Goal: Use online tool/utility: Utilize a website feature to perform a specific function

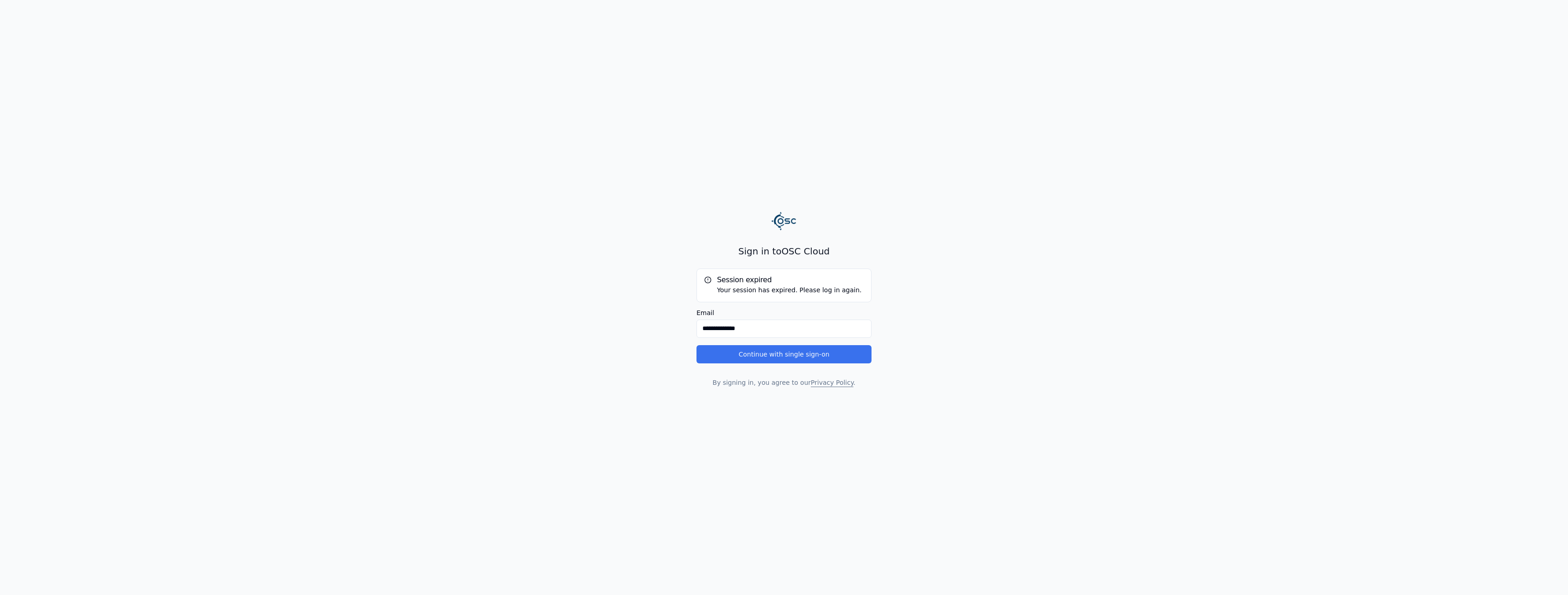
click at [825, 350] on button "Continue with single sign-on" at bounding box center [784, 354] width 175 height 18
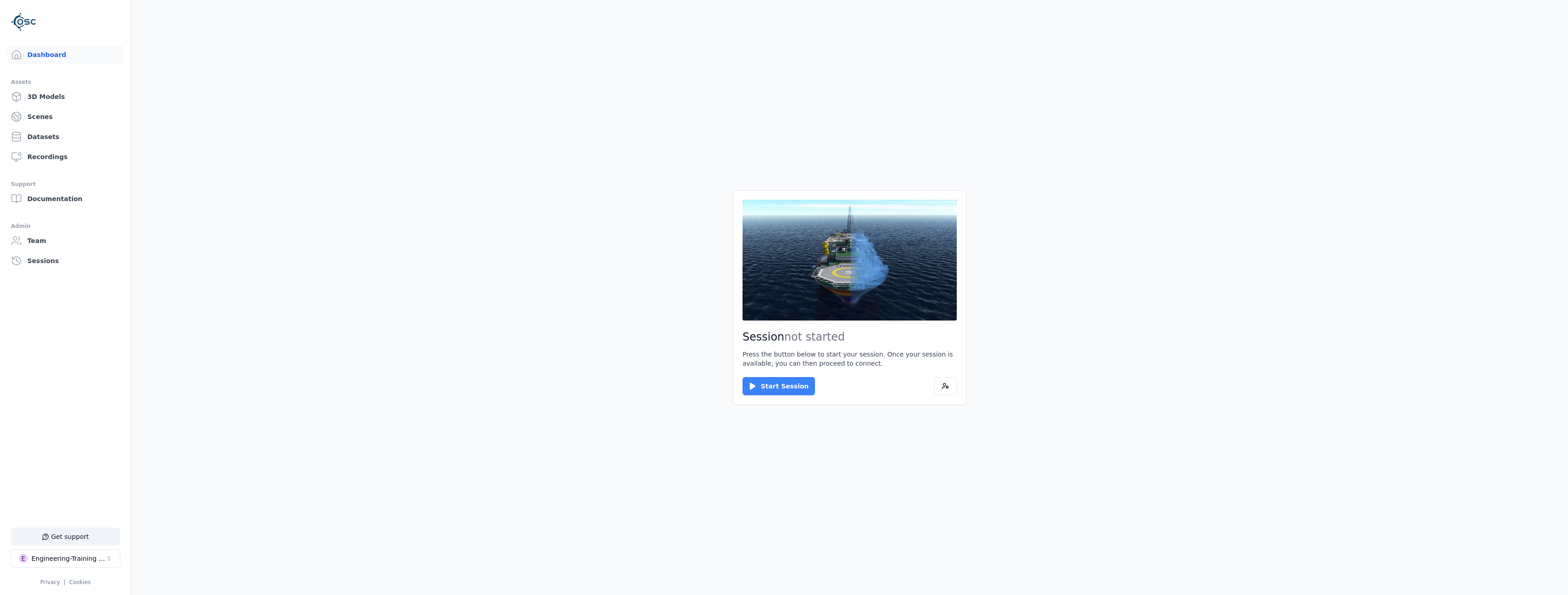
click at [784, 390] on button "Start Session" at bounding box center [779, 386] width 72 height 18
click at [760, 379] on button "Connect" at bounding box center [763, 386] width 42 height 18
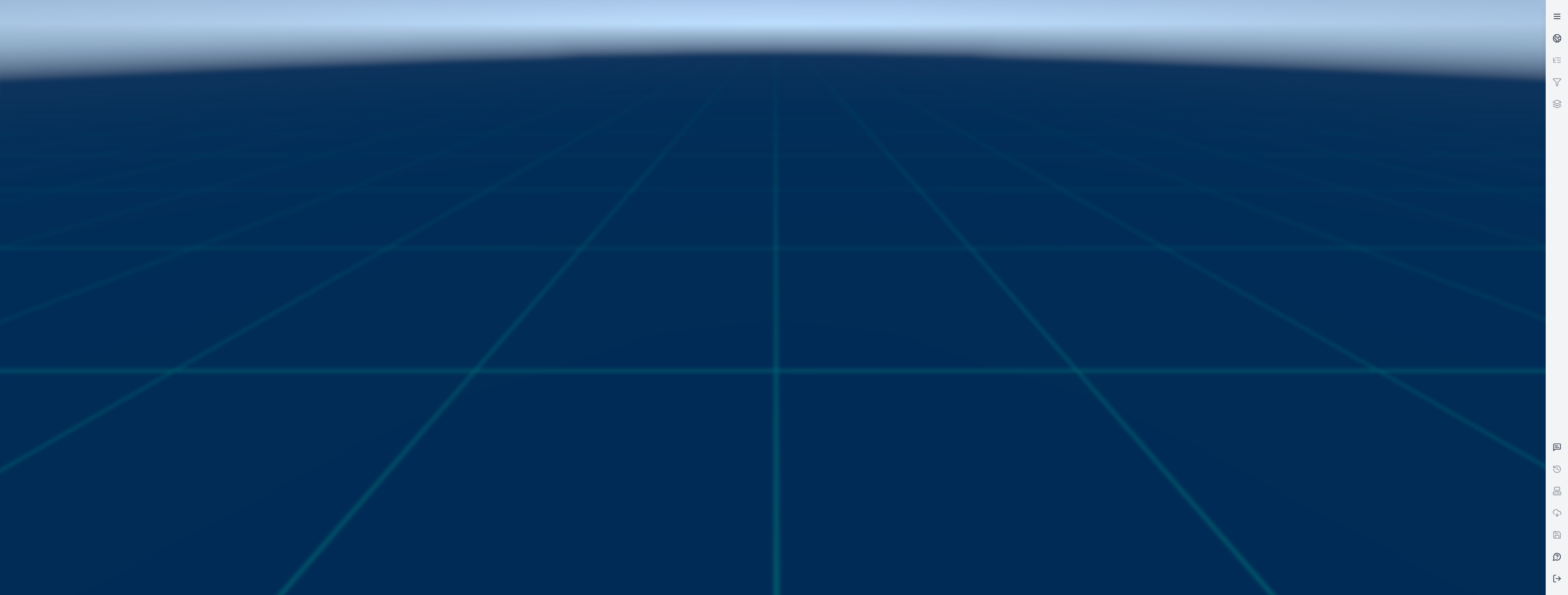
click at [1564, 15] on link at bounding box center [1557, 16] width 22 height 22
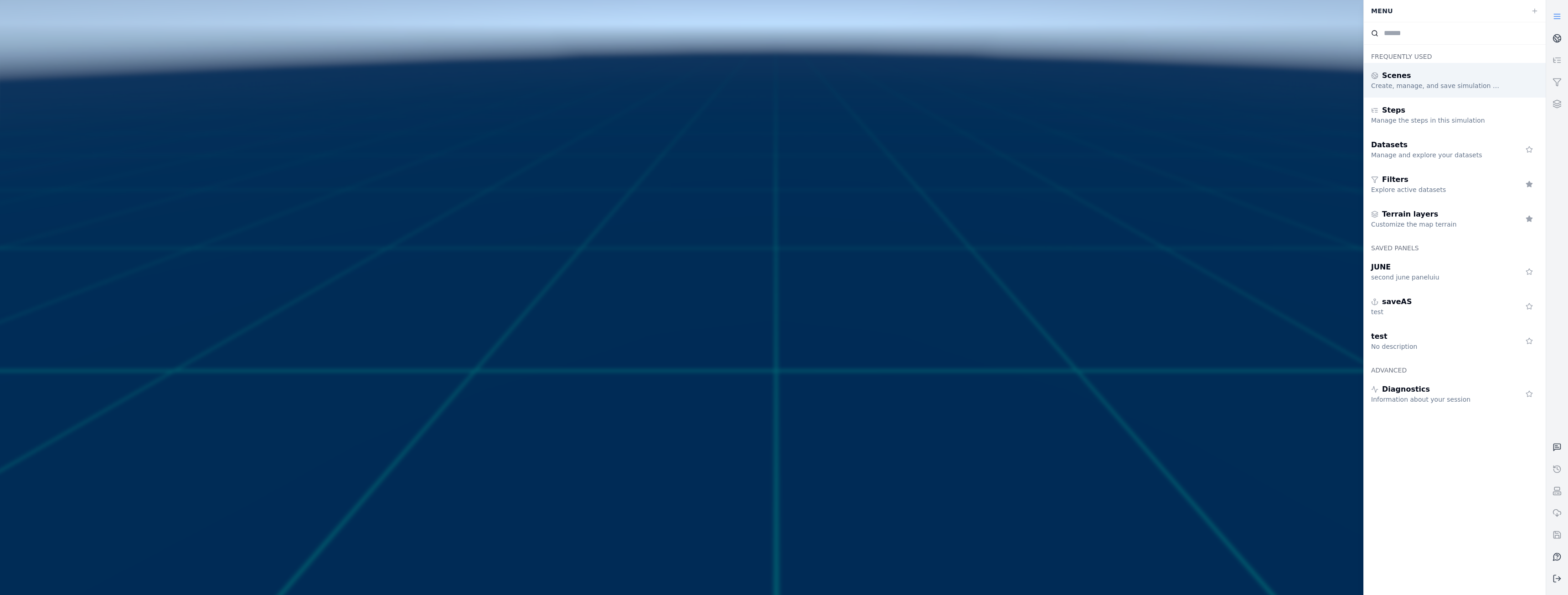
click at [1409, 78] on div "Scenes" at bounding box center [1437, 76] width 131 height 11
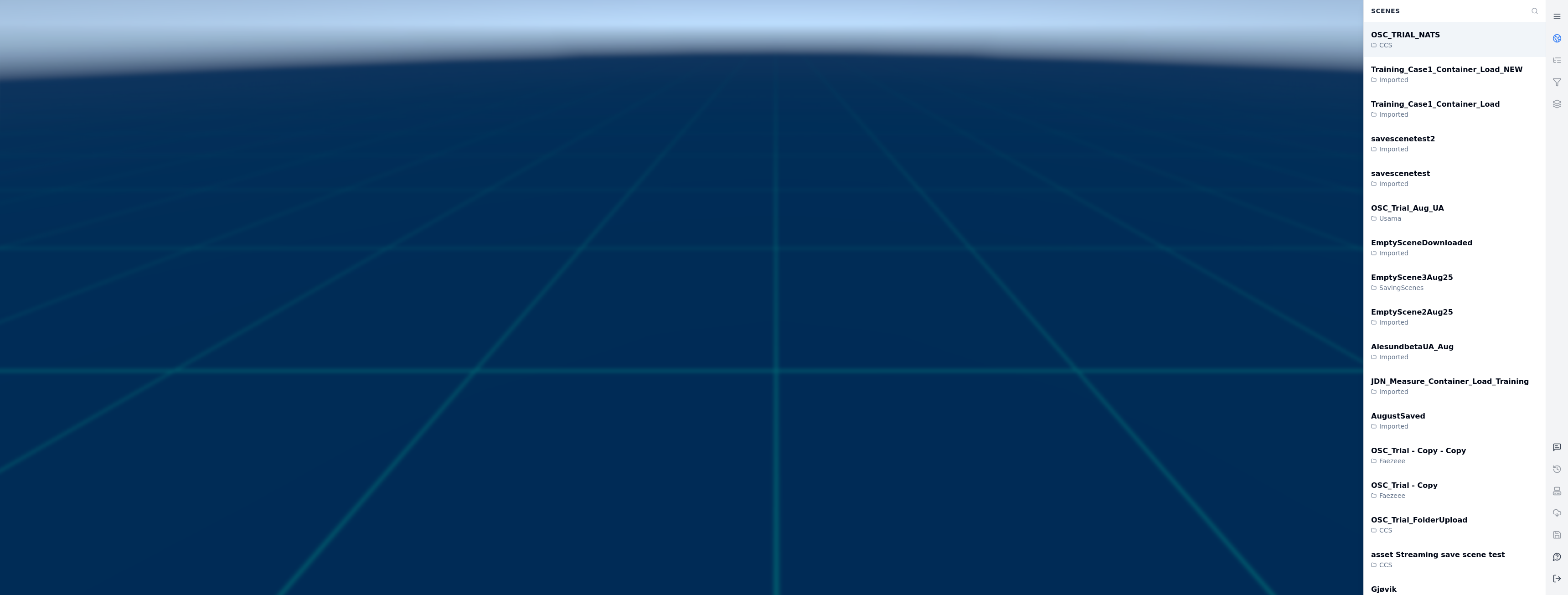
click at [1414, 33] on div "OSC_TRIAL_NATS" at bounding box center [1406, 35] width 69 height 11
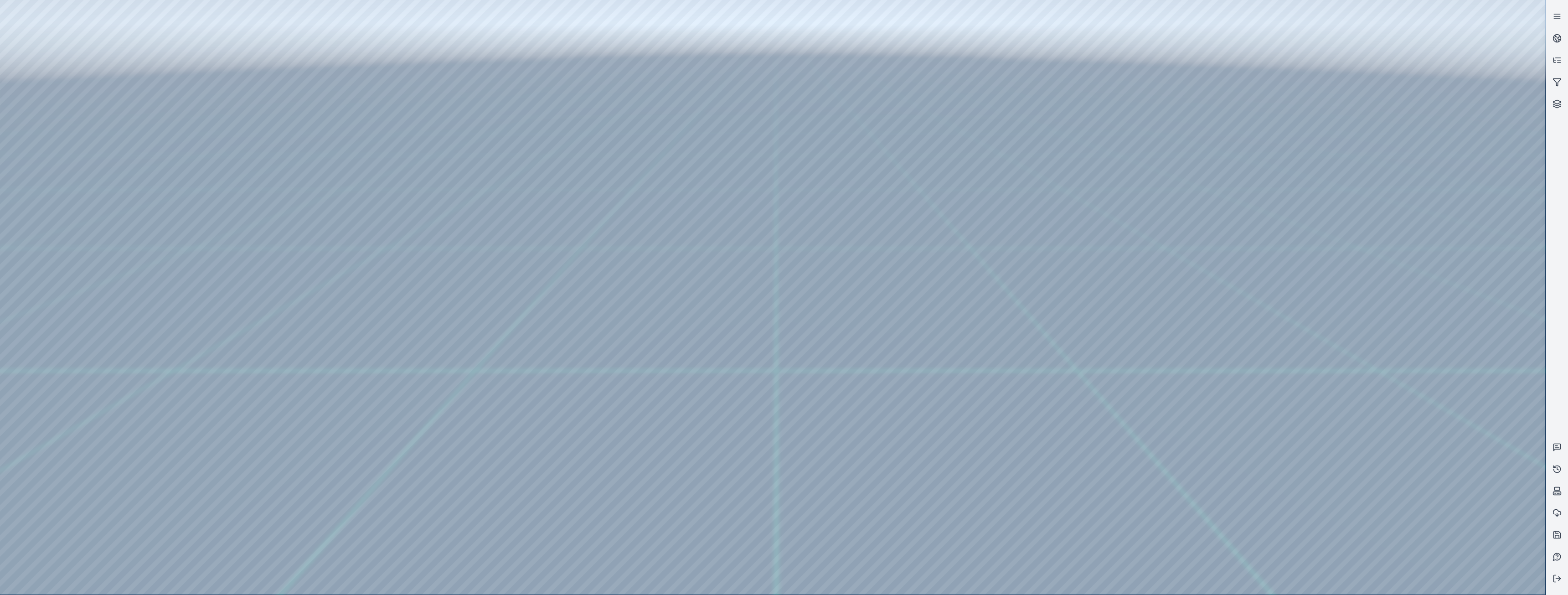
drag, startPoint x: 1003, startPoint y: 415, endPoint x: 875, endPoint y: 434, distance: 129.4
click at [1557, 35] on circle at bounding box center [1557, 38] width 8 height 8
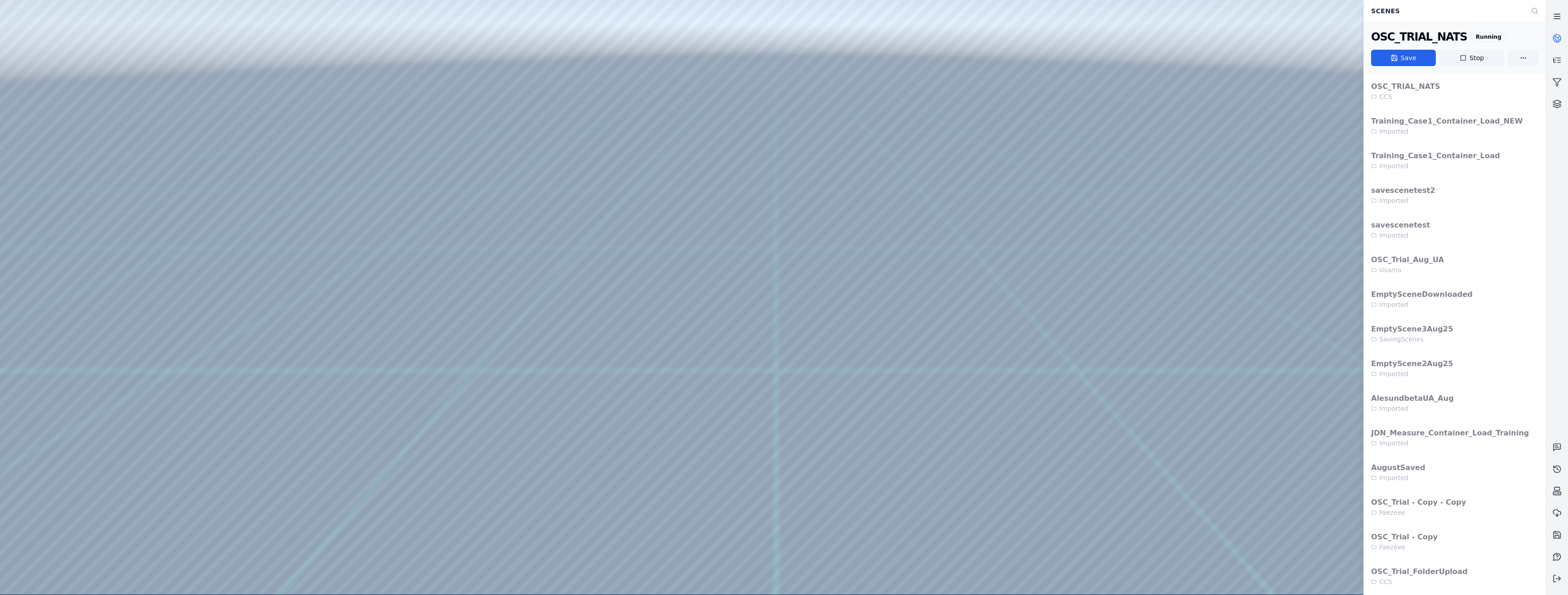
click at [1556, 13] on icon at bounding box center [1557, 16] width 9 height 9
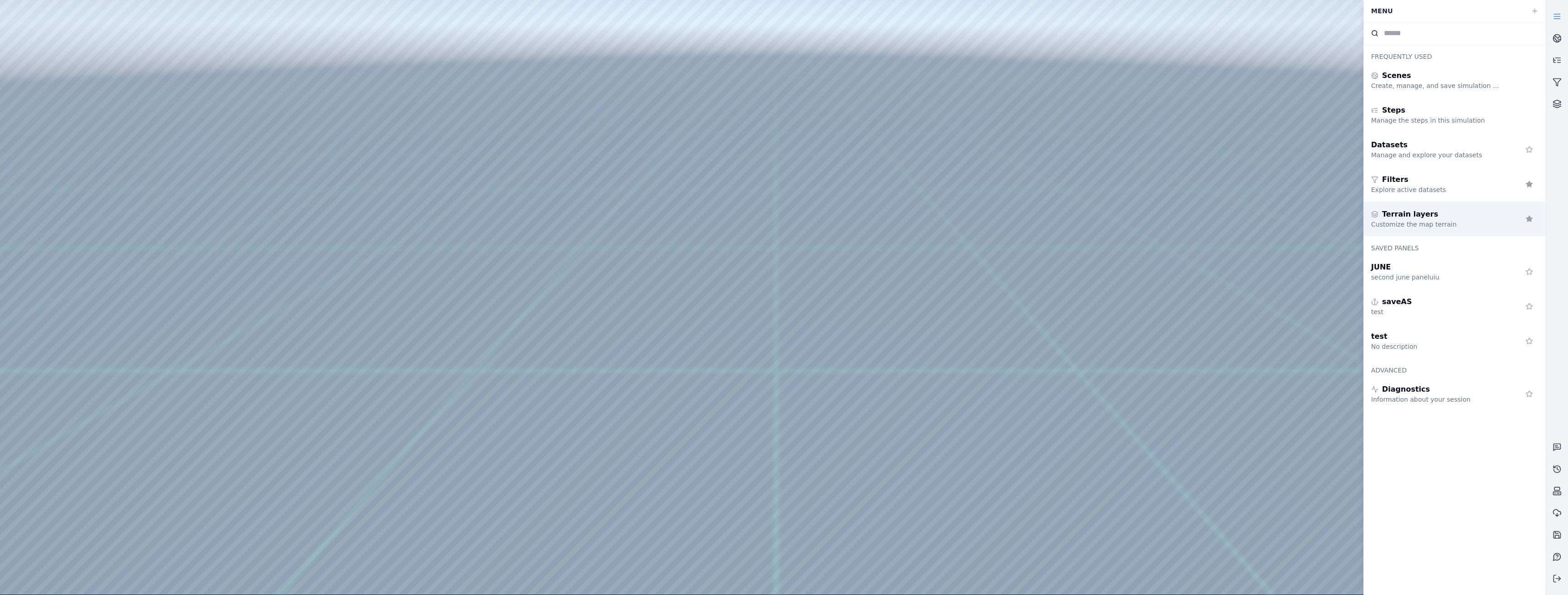
click at [1449, 217] on div "Terrain layers" at bounding box center [1437, 214] width 131 height 11
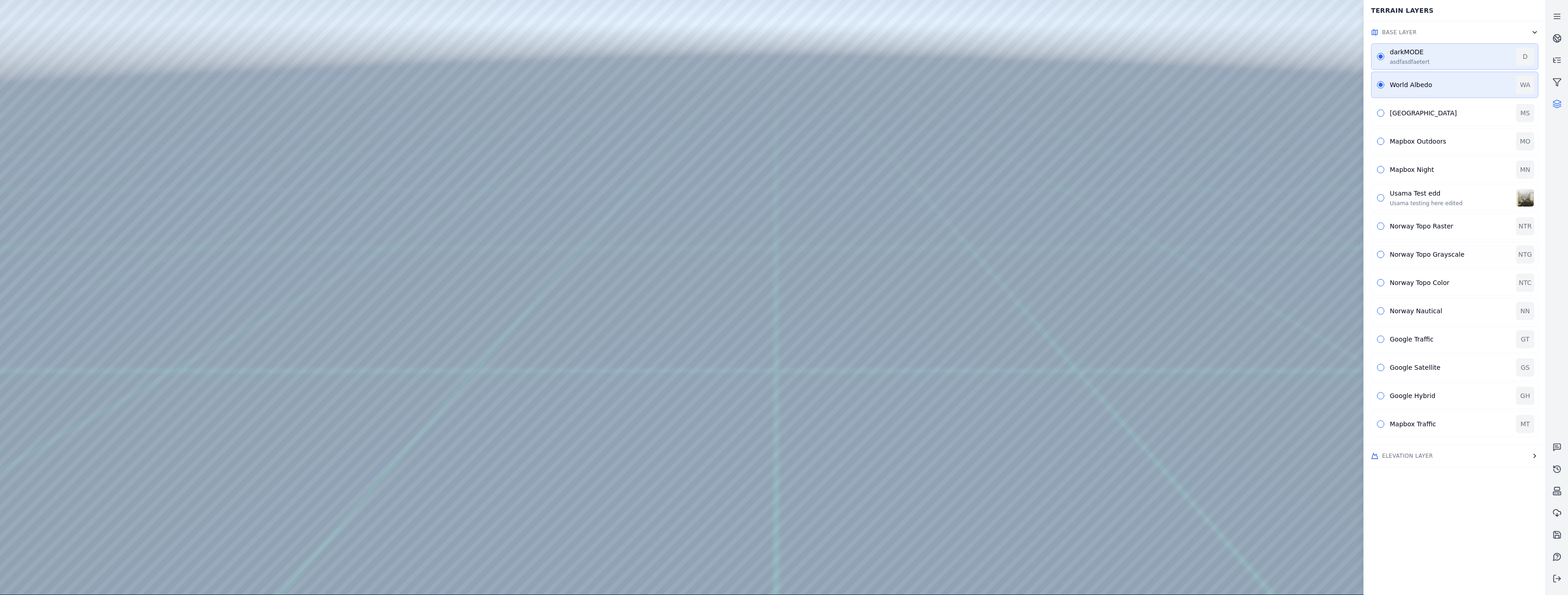
click at [1382, 252] on button "button" at bounding box center [1381, 255] width 7 height 7
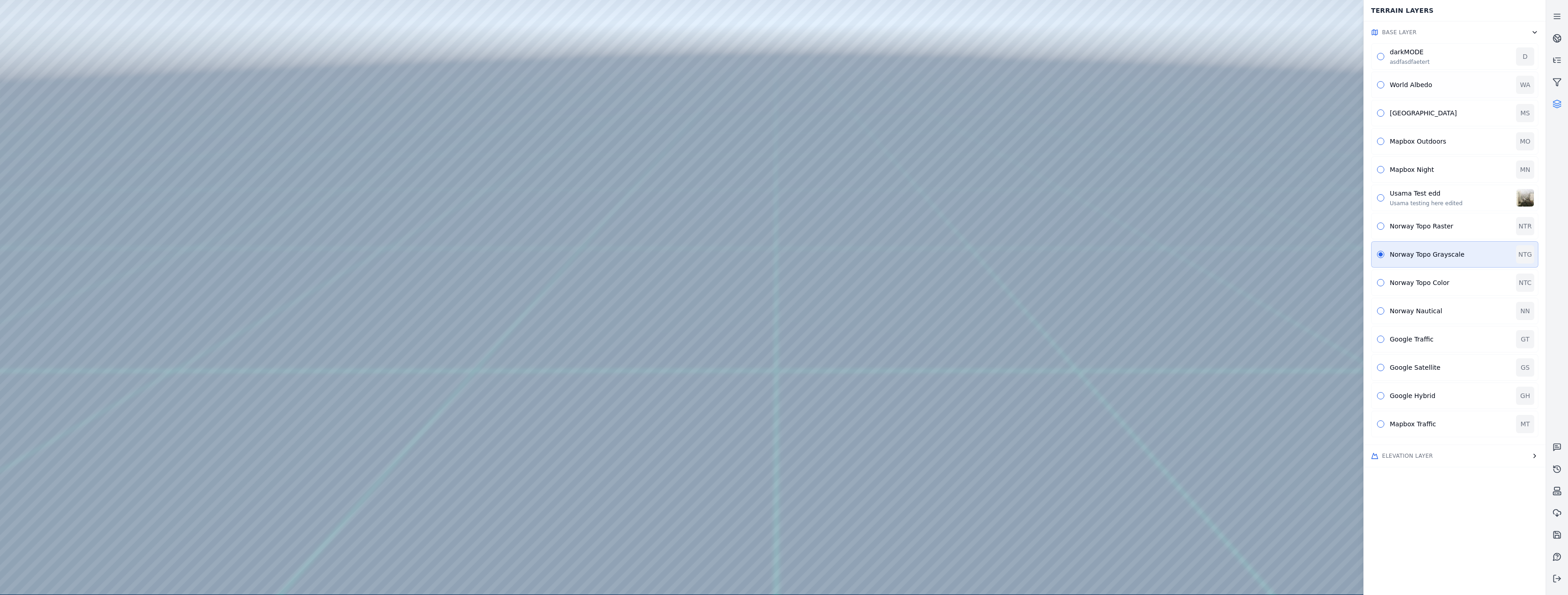
click at [1381, 85] on button "button" at bounding box center [1381, 85] width 7 height 7
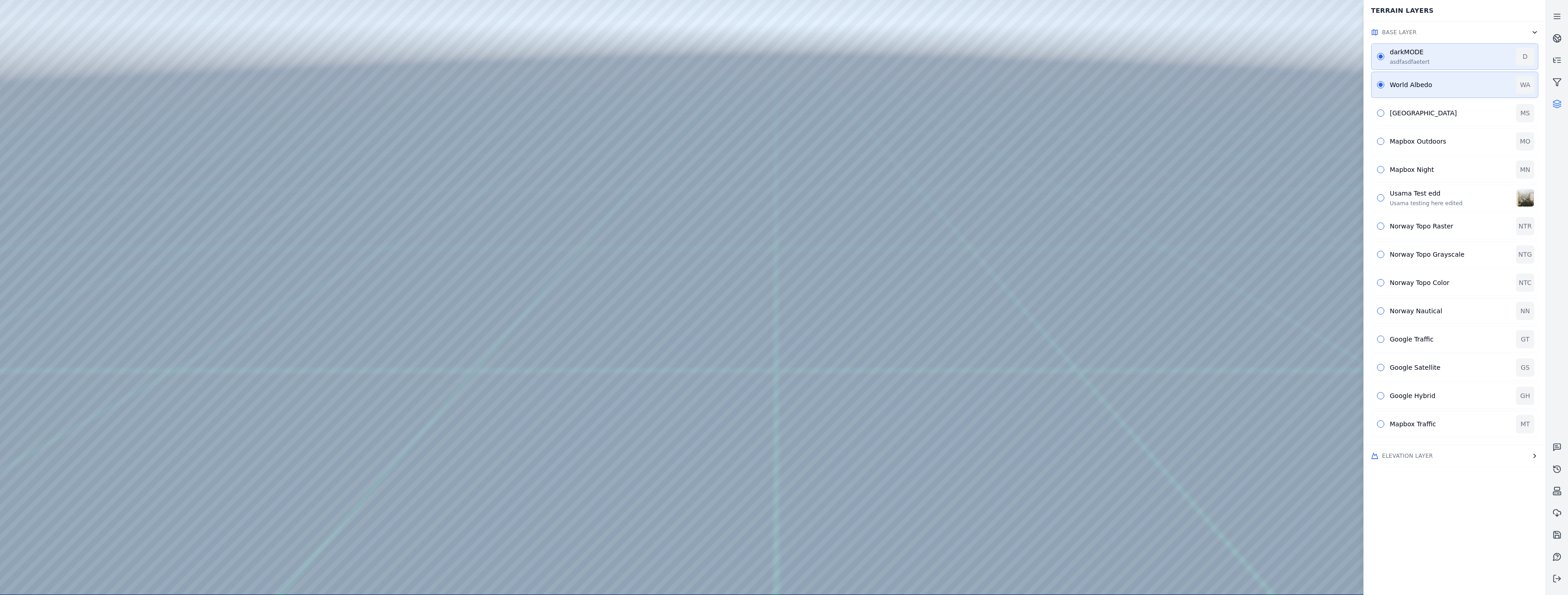
click at [1536, 455] on icon "button" at bounding box center [1535, 456] width 7 height 7
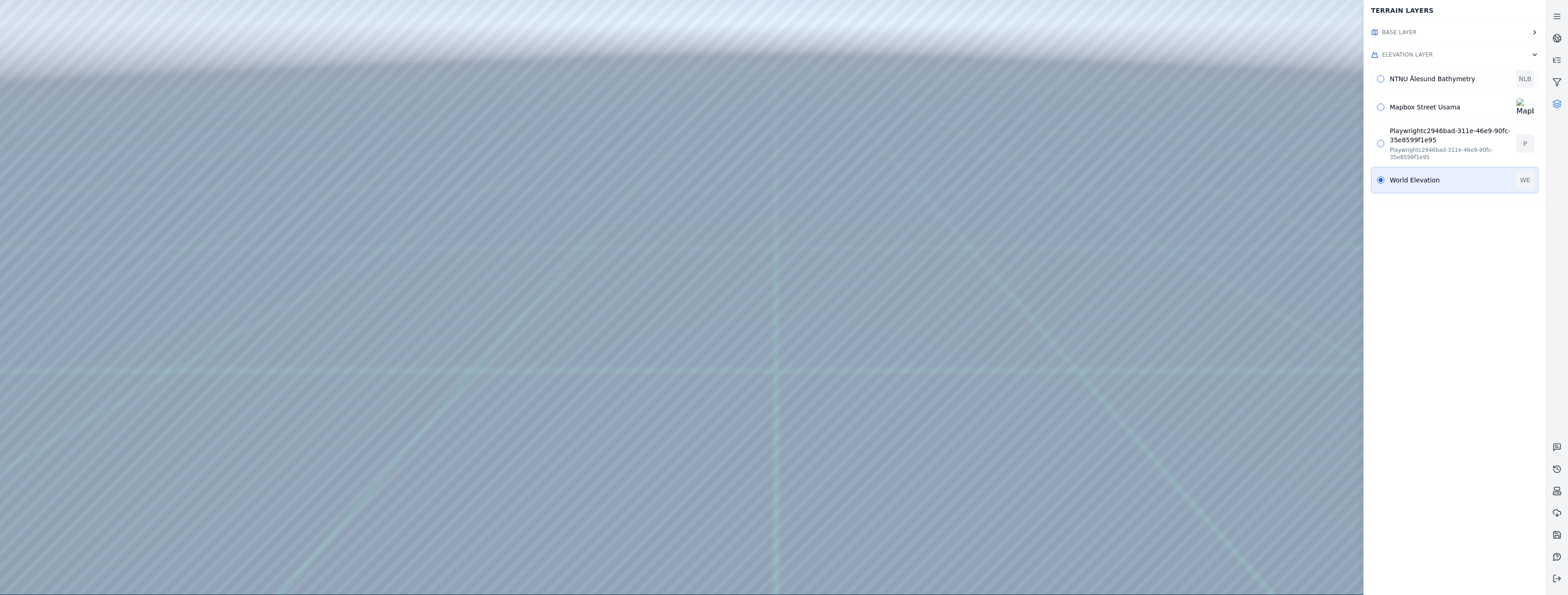
click at [1379, 76] on button "button" at bounding box center [1381, 79] width 7 height 7
click at [1382, 180] on button "button" at bounding box center [1381, 180] width 7 height 7
click at [1559, 580] on icon at bounding box center [1557, 579] width 9 height 9
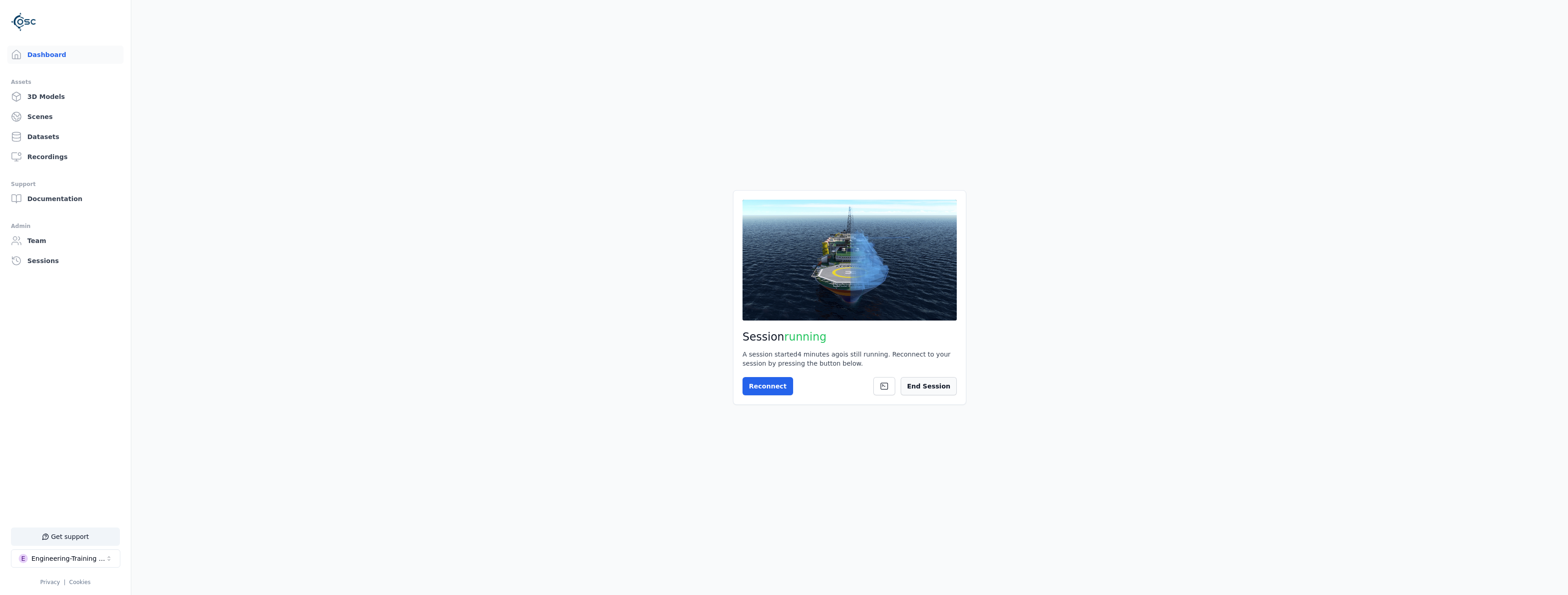
click at [948, 386] on button "End Session" at bounding box center [929, 386] width 56 height 18
click at [765, 385] on button "Start Session" at bounding box center [779, 386] width 72 height 18
click at [749, 381] on button "Connect" at bounding box center [763, 386] width 42 height 18
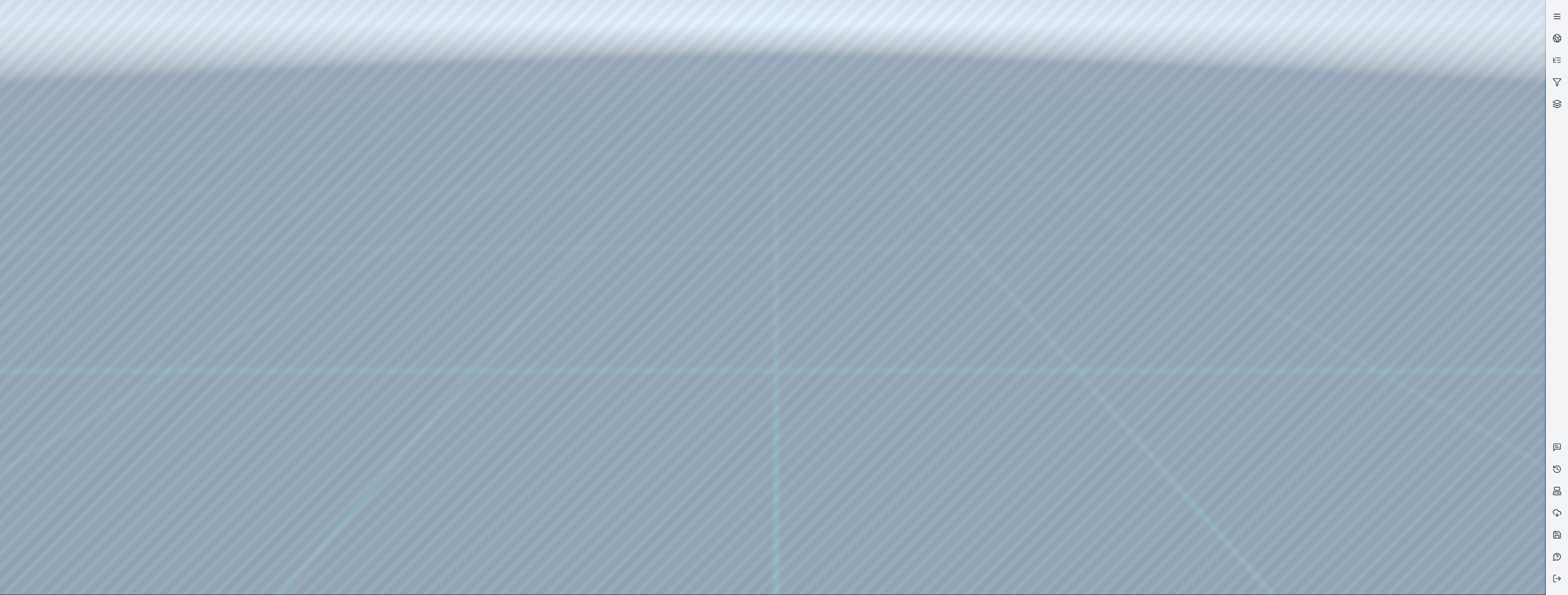
click at [1555, 14] on line at bounding box center [1557, 14] width 6 height 0
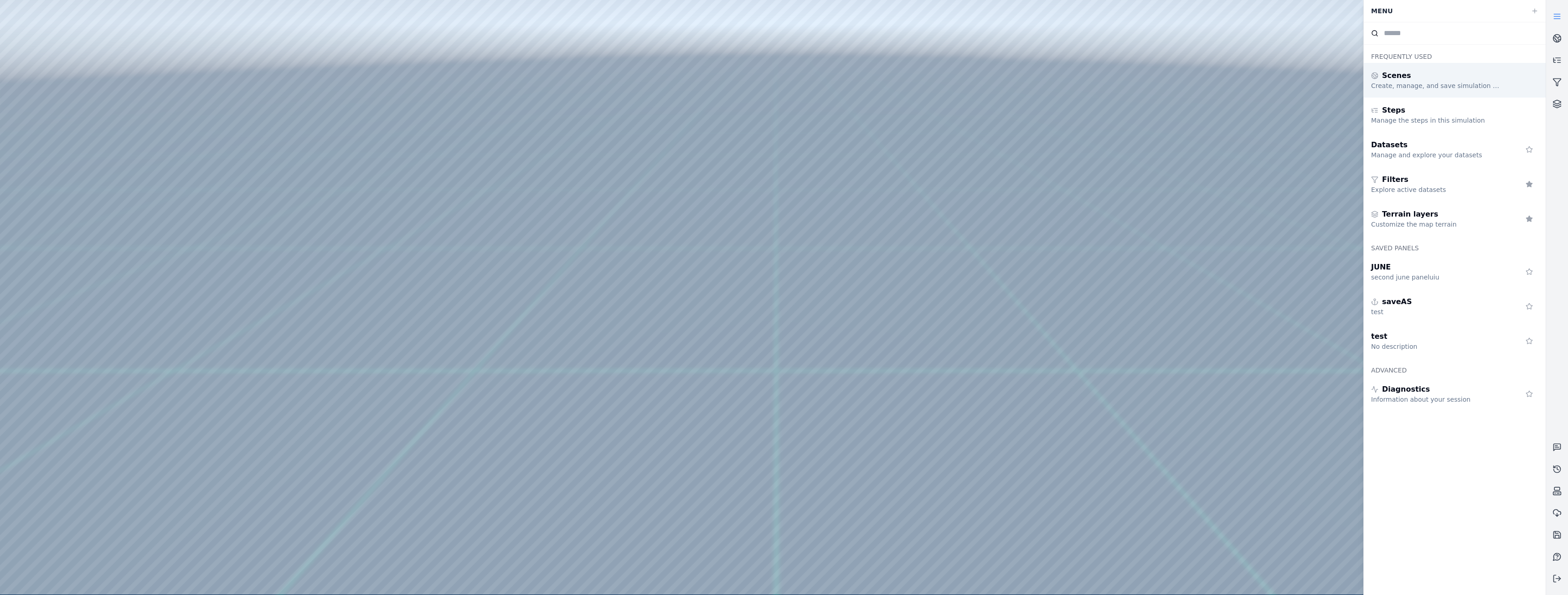
click at [1418, 79] on div "Scenes" at bounding box center [1437, 76] width 131 height 11
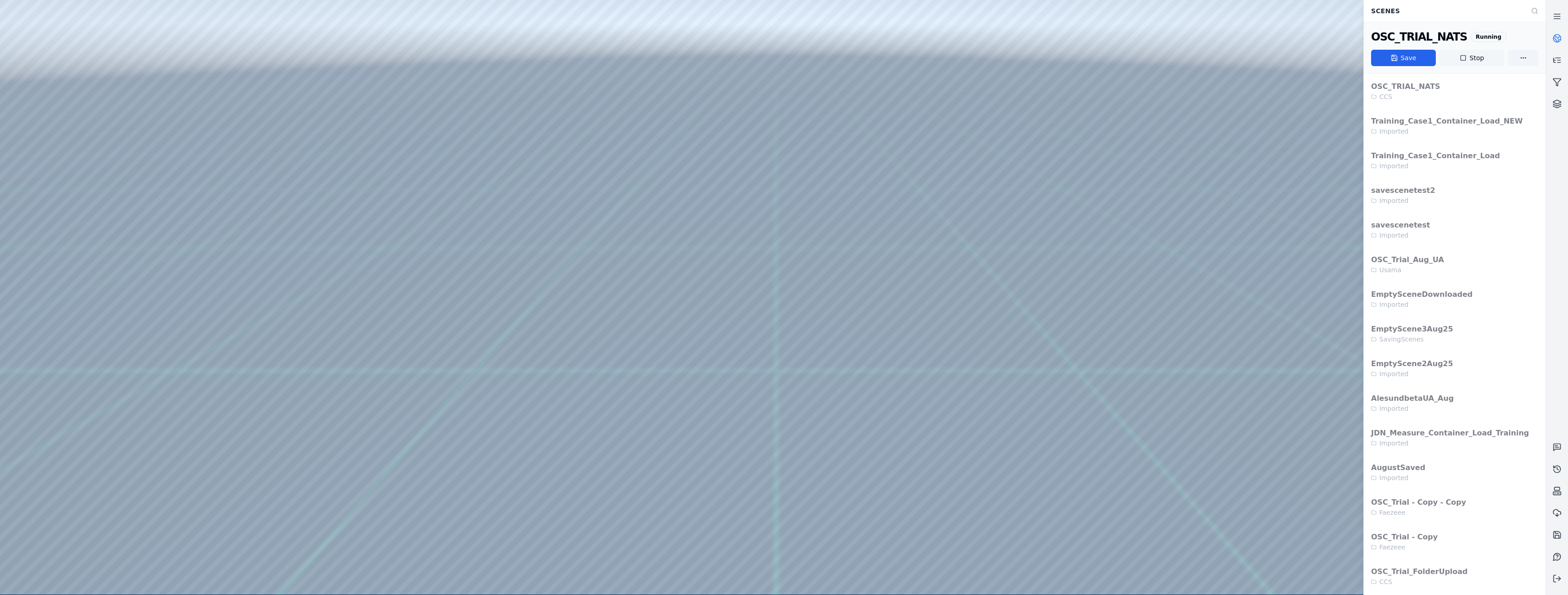
click at [1479, 56] on button "Stop" at bounding box center [1472, 58] width 65 height 16
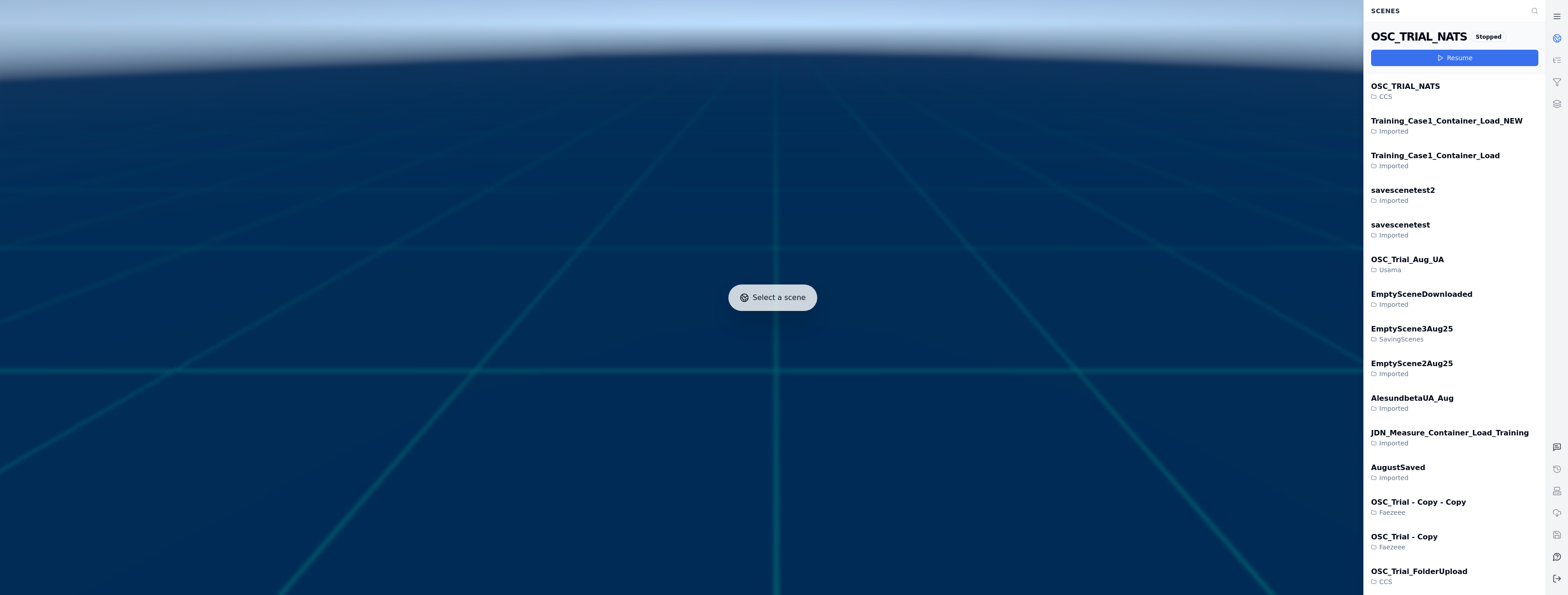
click at [1474, 60] on button "Resume" at bounding box center [1455, 58] width 167 height 16
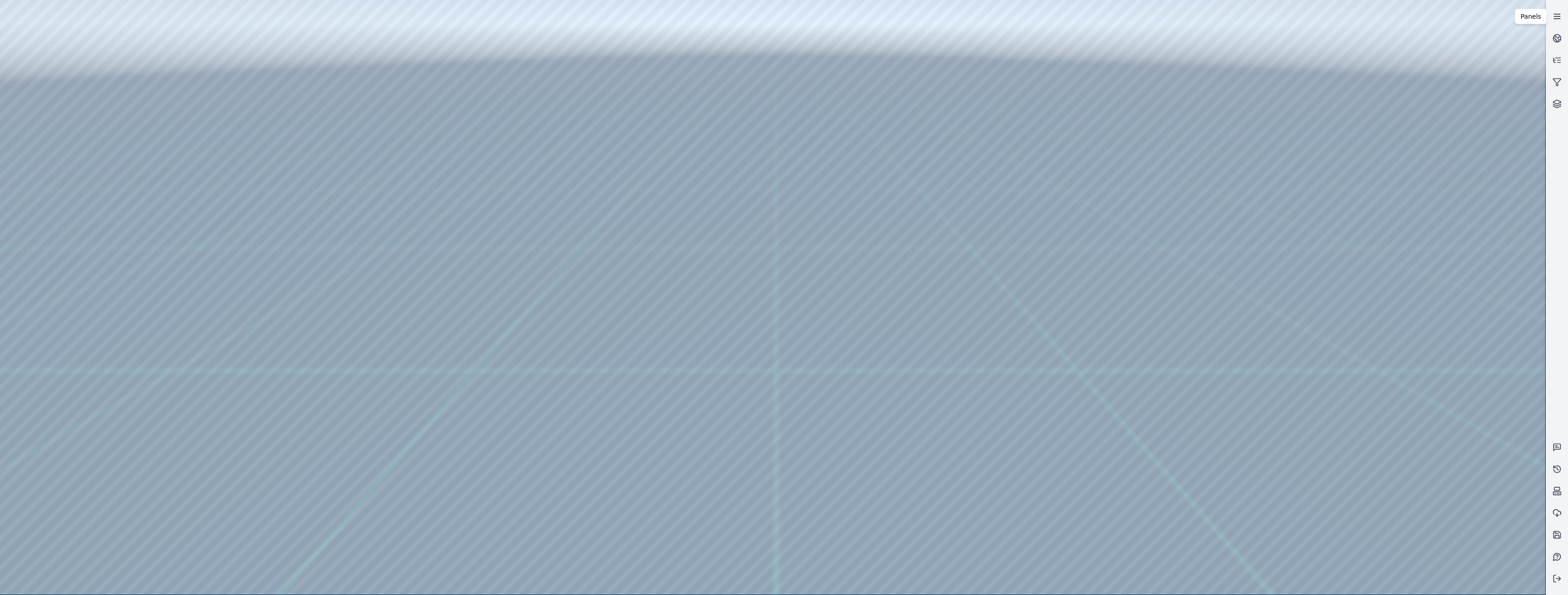
click at [1557, 15] on icon at bounding box center [1557, 16] width 9 height 9
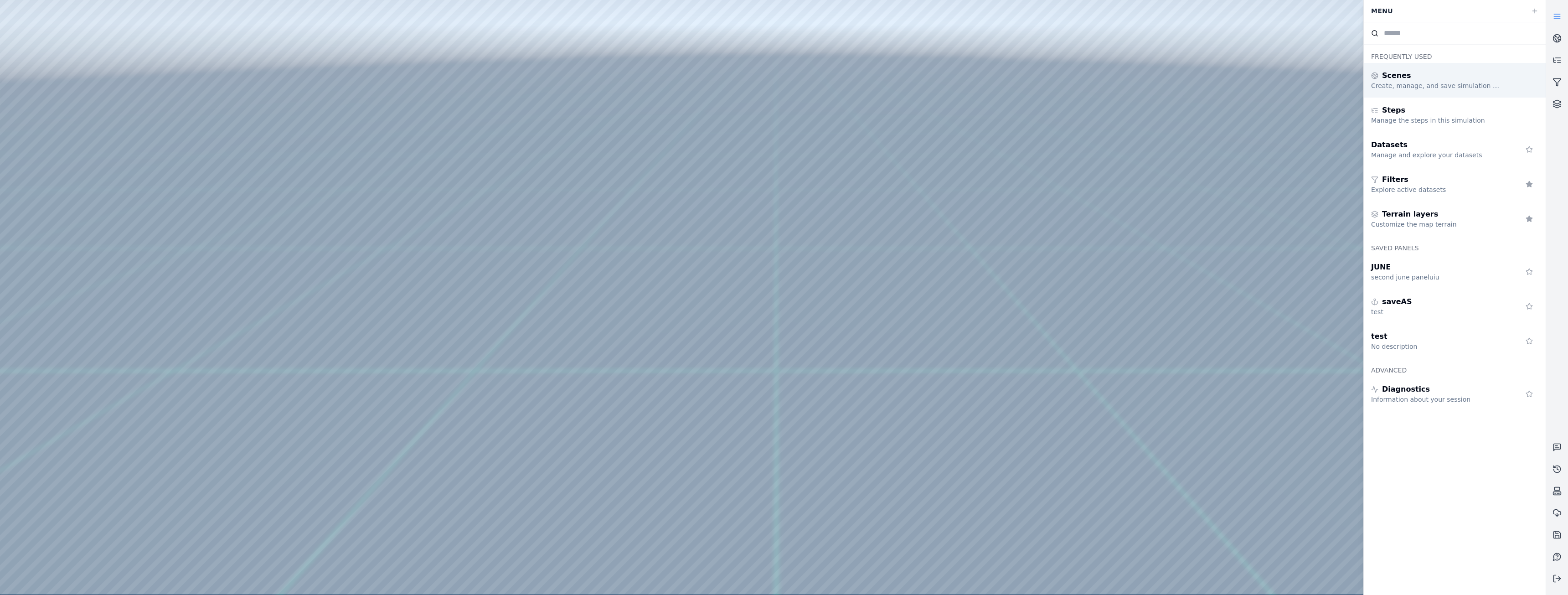
click at [1432, 74] on div "Scenes" at bounding box center [1437, 76] width 131 height 11
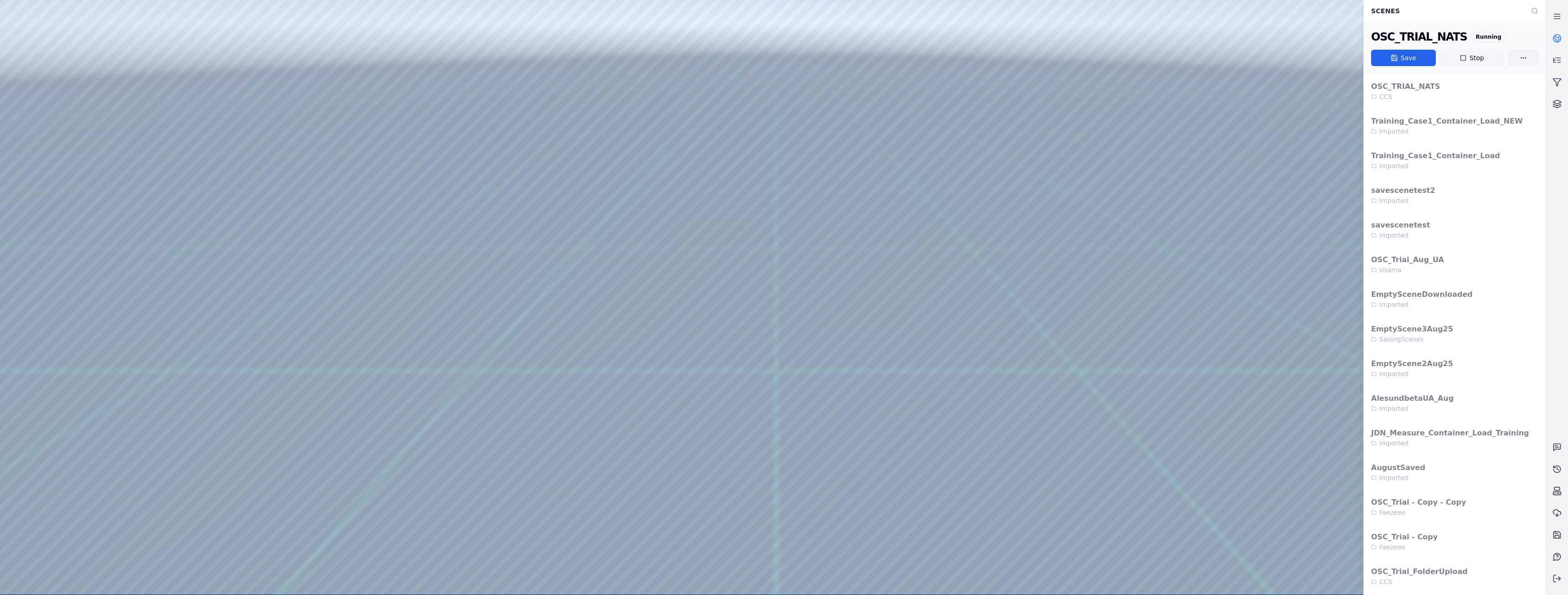
click at [1482, 62] on button "Stop" at bounding box center [1472, 58] width 65 height 16
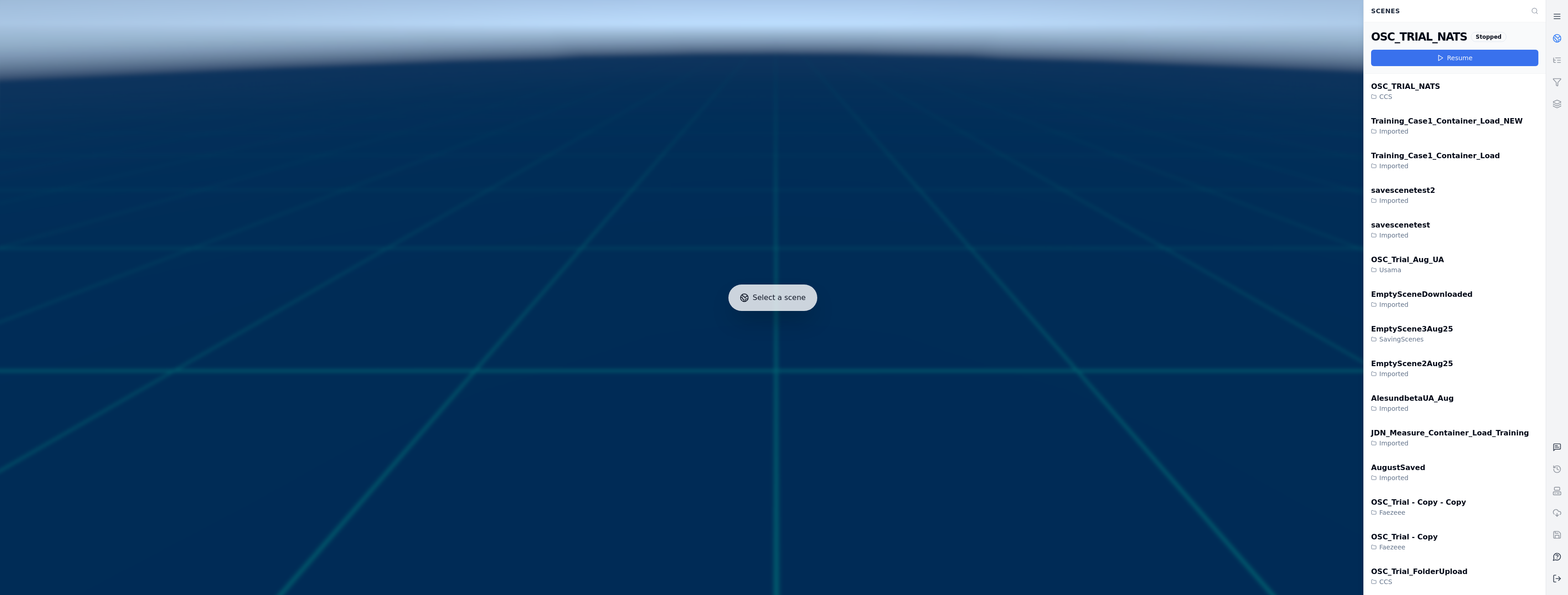
click at [1440, 58] on polygon at bounding box center [1440, 58] width 4 height 5
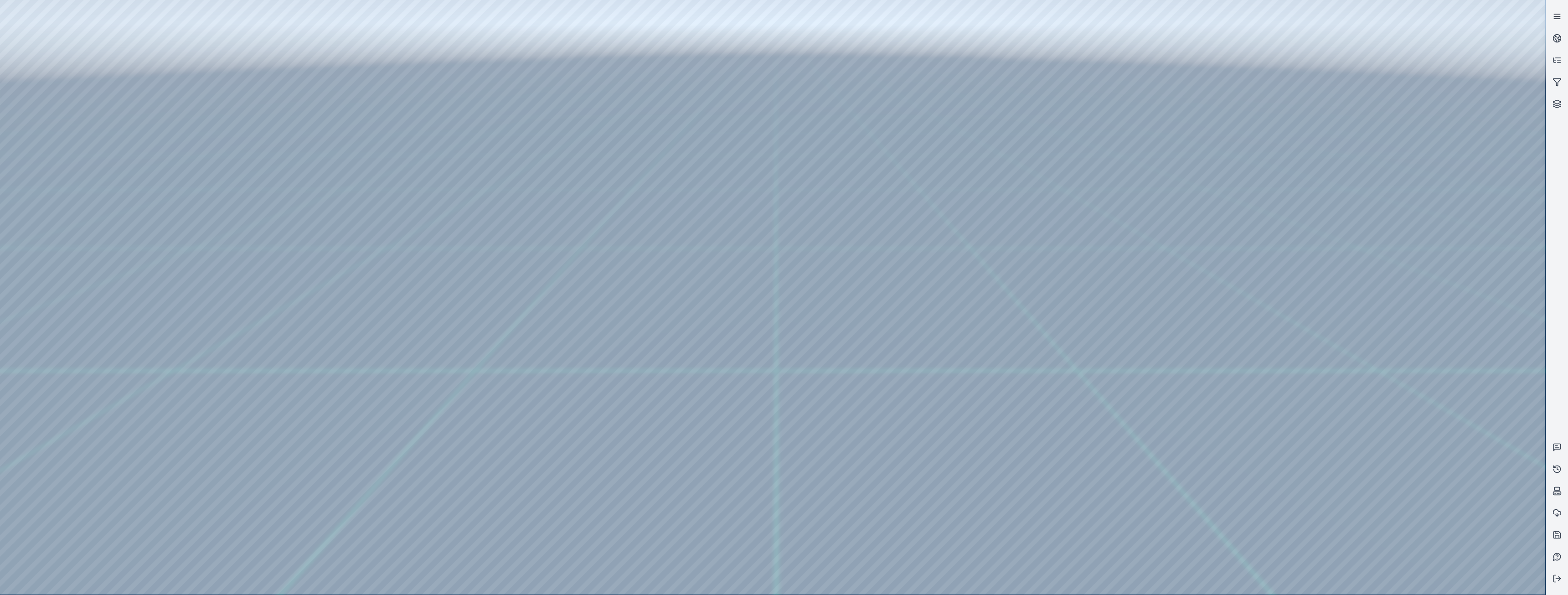
click at [1555, 12] on link at bounding box center [1557, 16] width 22 height 22
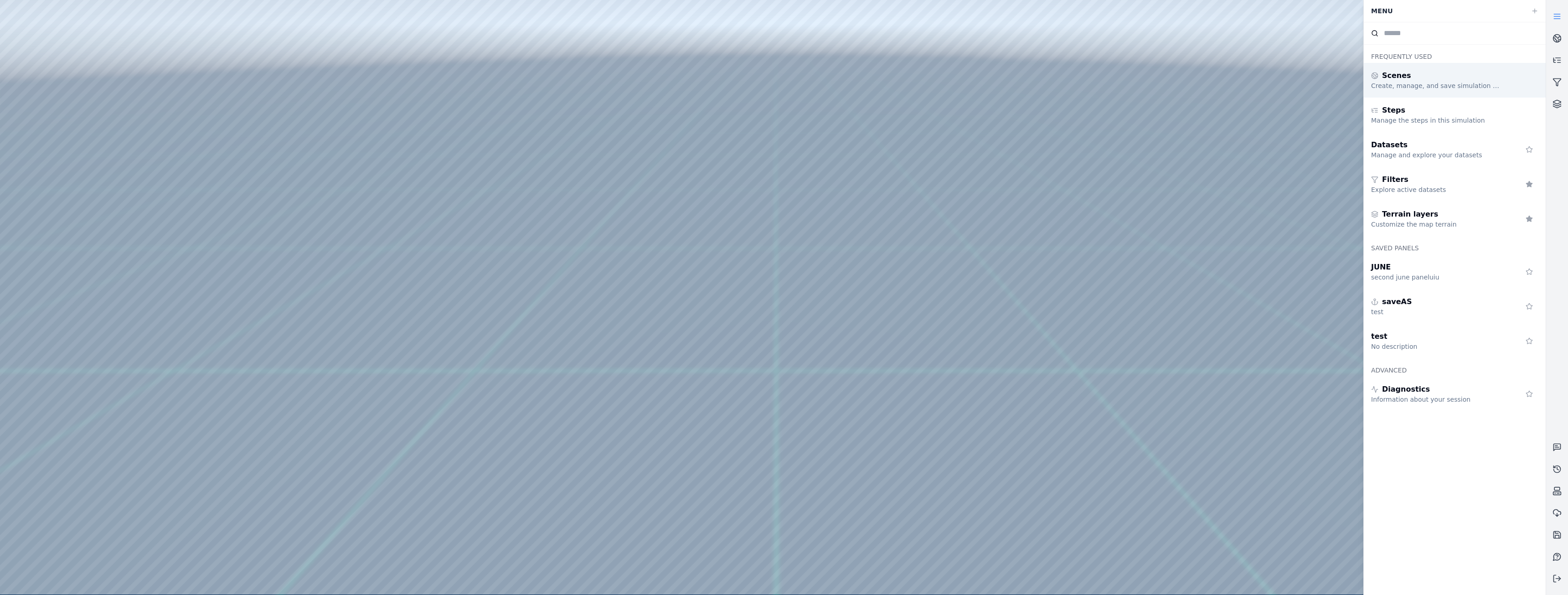
click at [1396, 83] on div "Create, manage, and save simulation scenes" at bounding box center [1437, 85] width 131 height 9
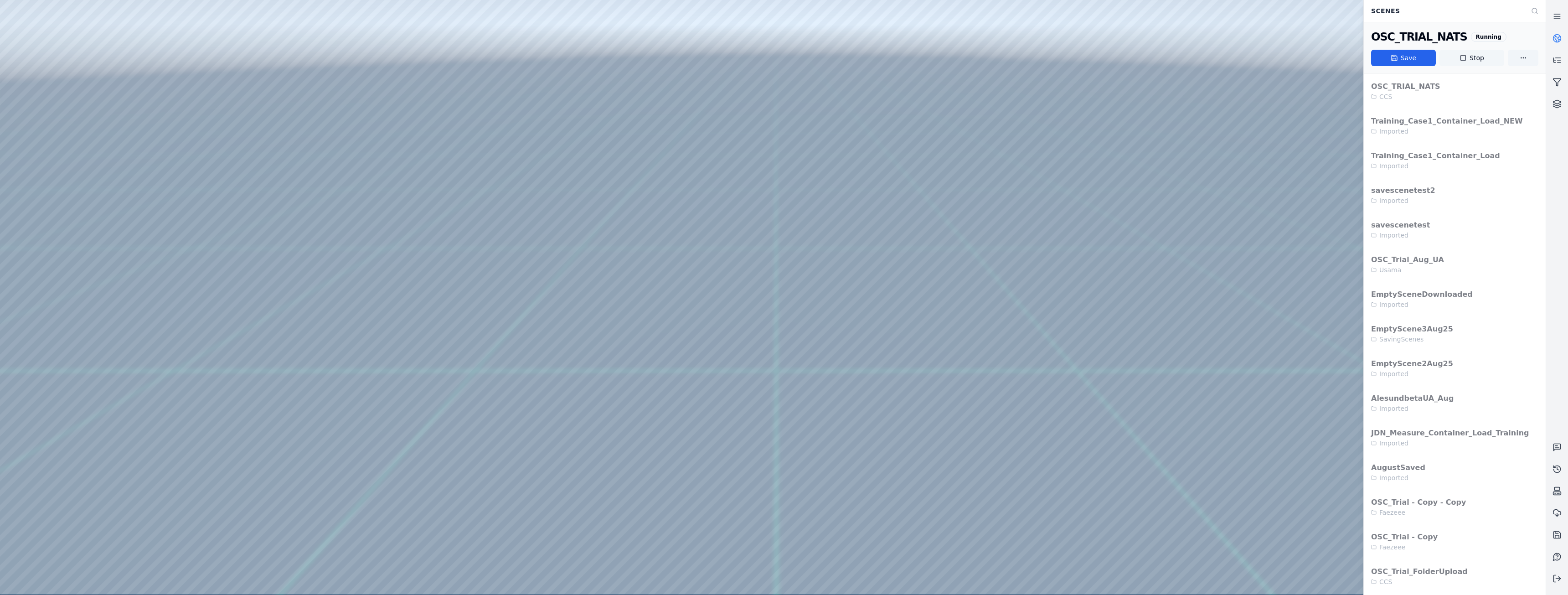
click at [1479, 58] on button "Stop" at bounding box center [1472, 58] width 65 height 16
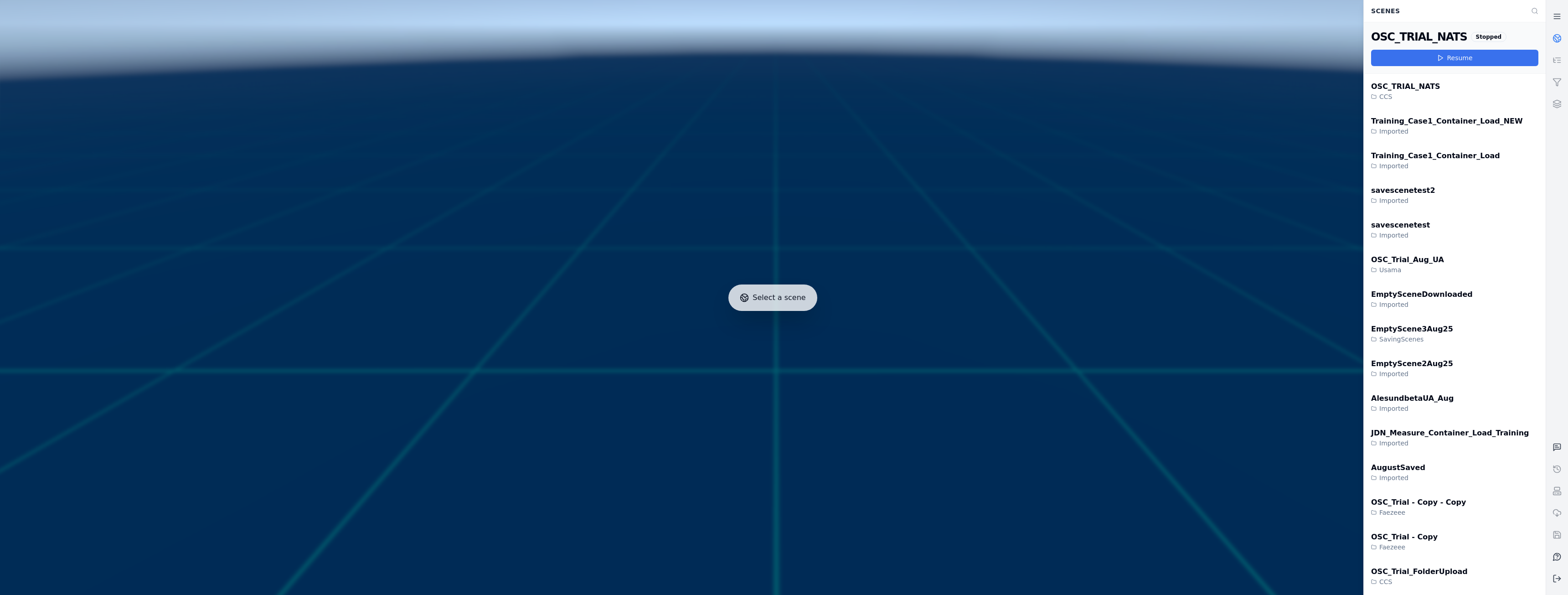
click at [1468, 59] on button "Resume" at bounding box center [1455, 58] width 167 height 16
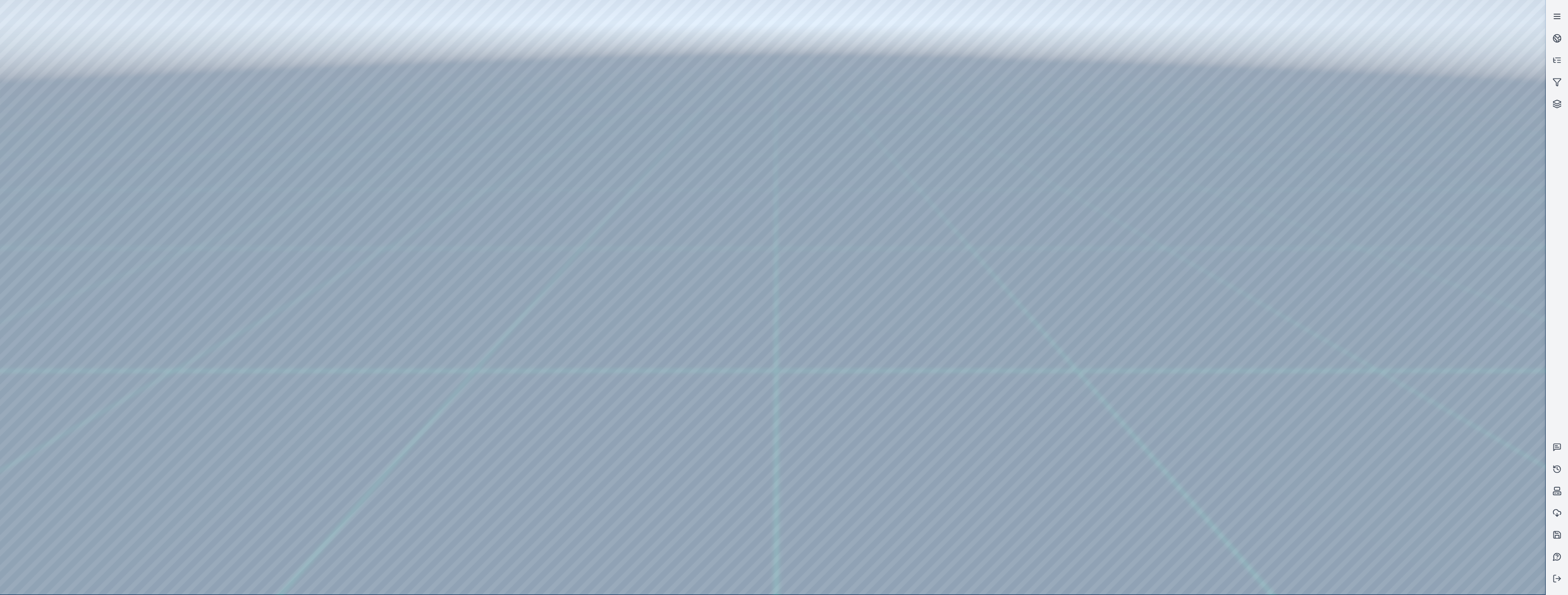
click at [1556, 13] on icon at bounding box center [1557, 16] width 9 height 9
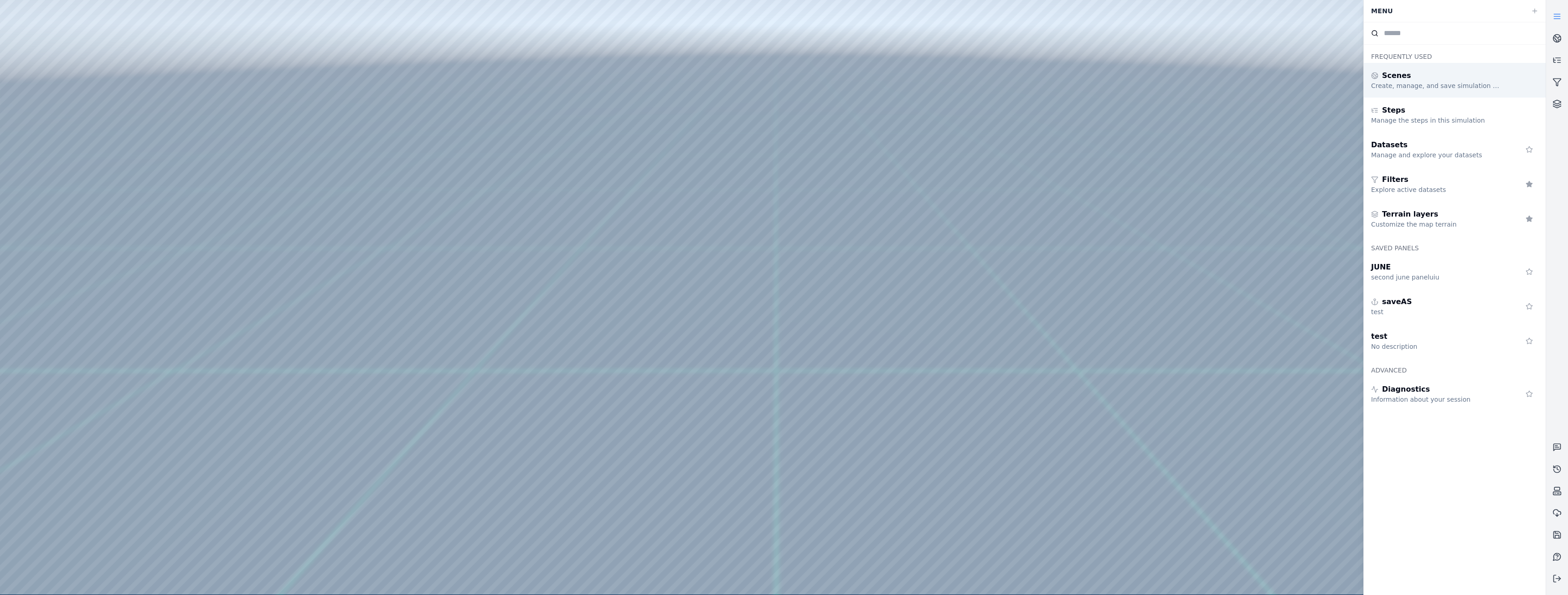
click at [1458, 72] on div "Scenes" at bounding box center [1437, 76] width 131 height 11
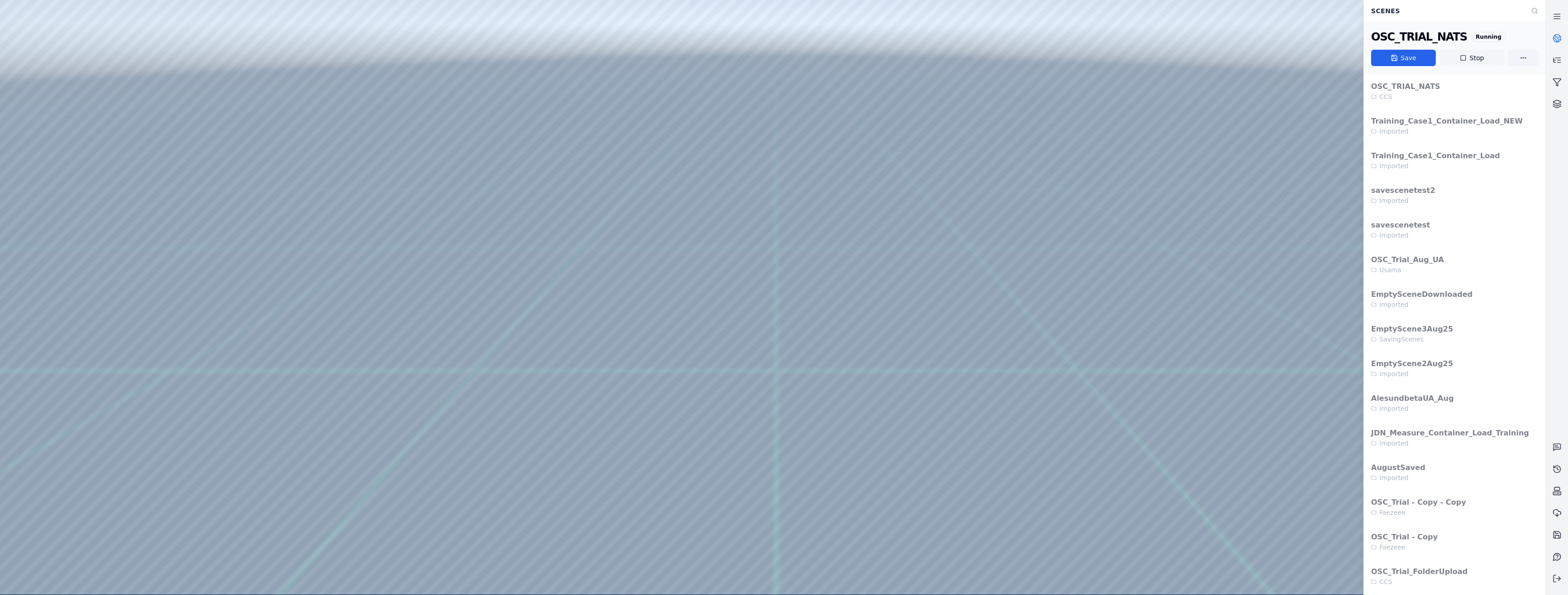
click at [1474, 55] on button "Stop" at bounding box center [1472, 58] width 65 height 16
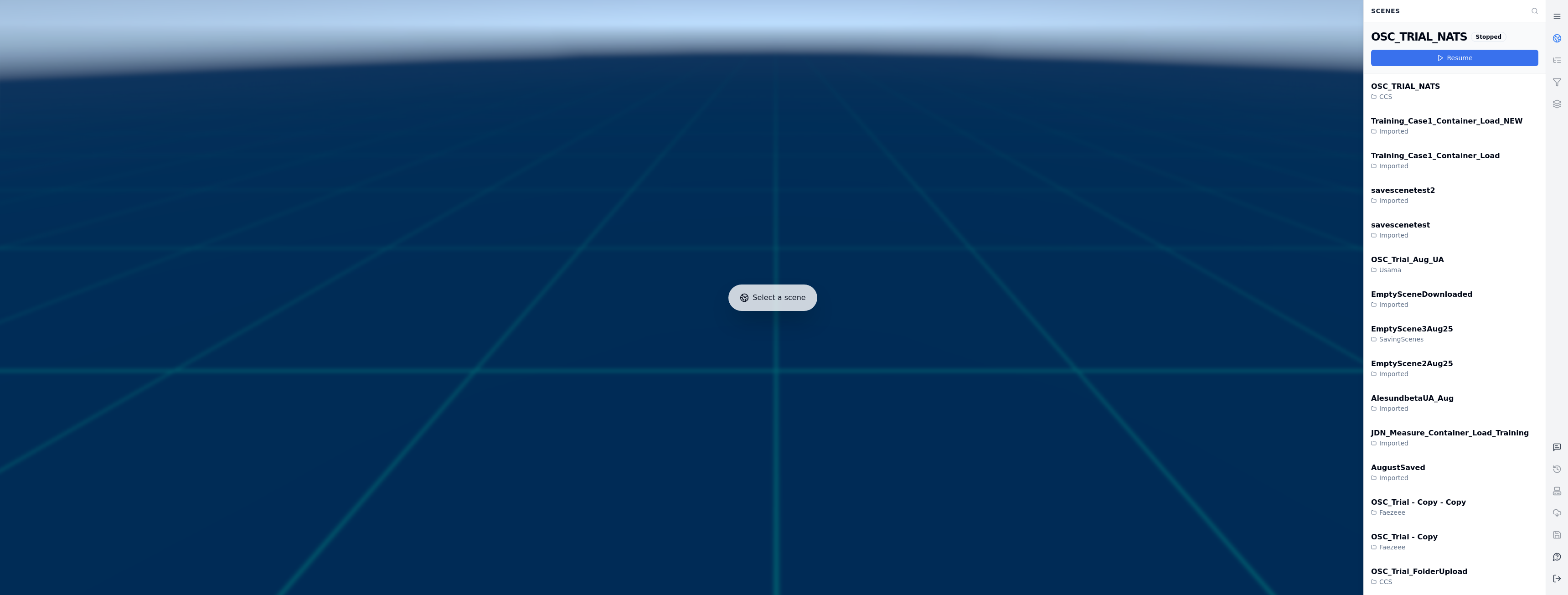
click at [1457, 55] on button "Resume" at bounding box center [1455, 58] width 167 height 16
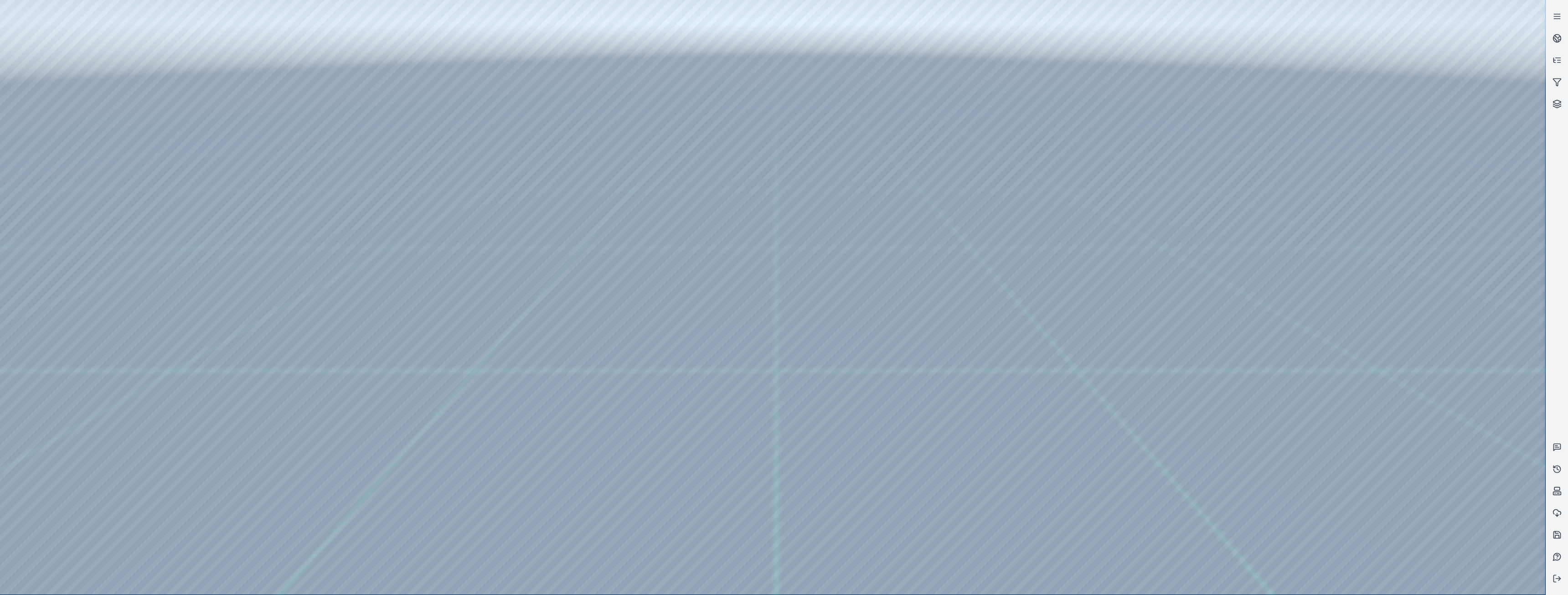
drag, startPoint x: 1017, startPoint y: 262, endPoint x: 1025, endPoint y: 337, distance: 75.4
click at [1555, 19] on line at bounding box center [1557, 19] width 6 height 0
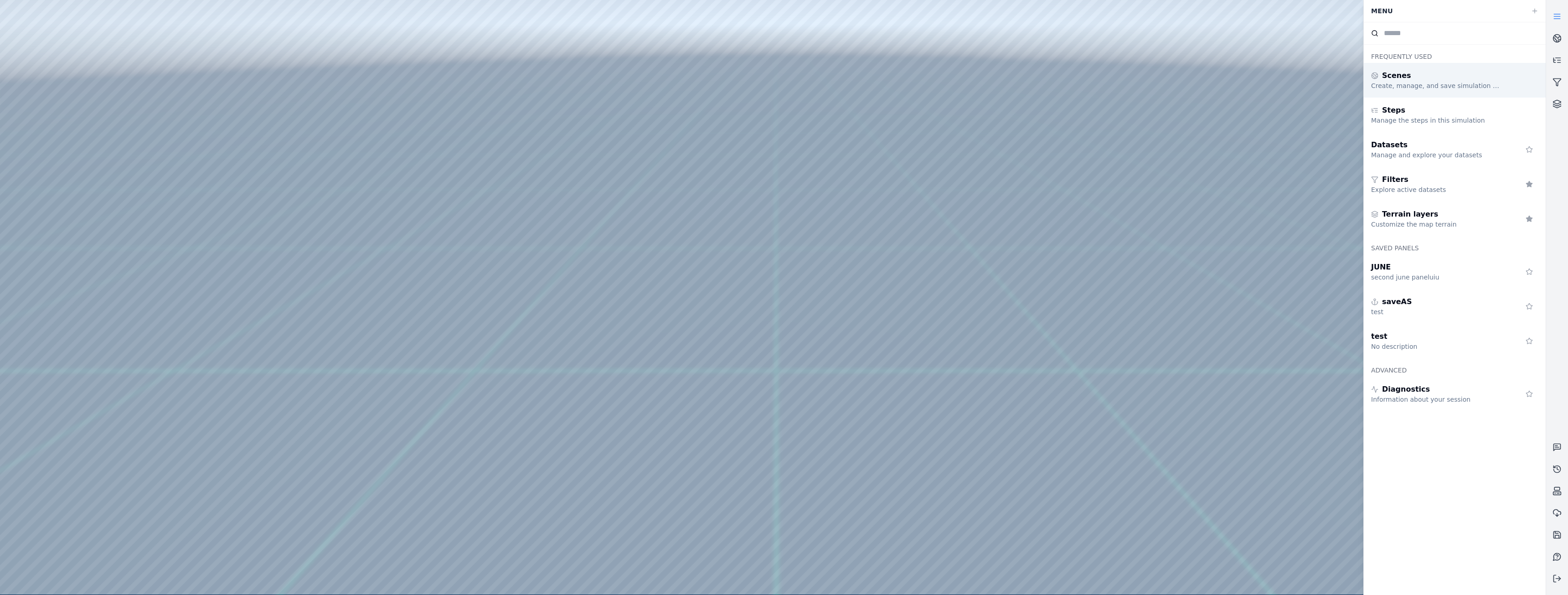
click at [1432, 87] on div "Create, manage, and save simulation scenes" at bounding box center [1437, 85] width 131 height 9
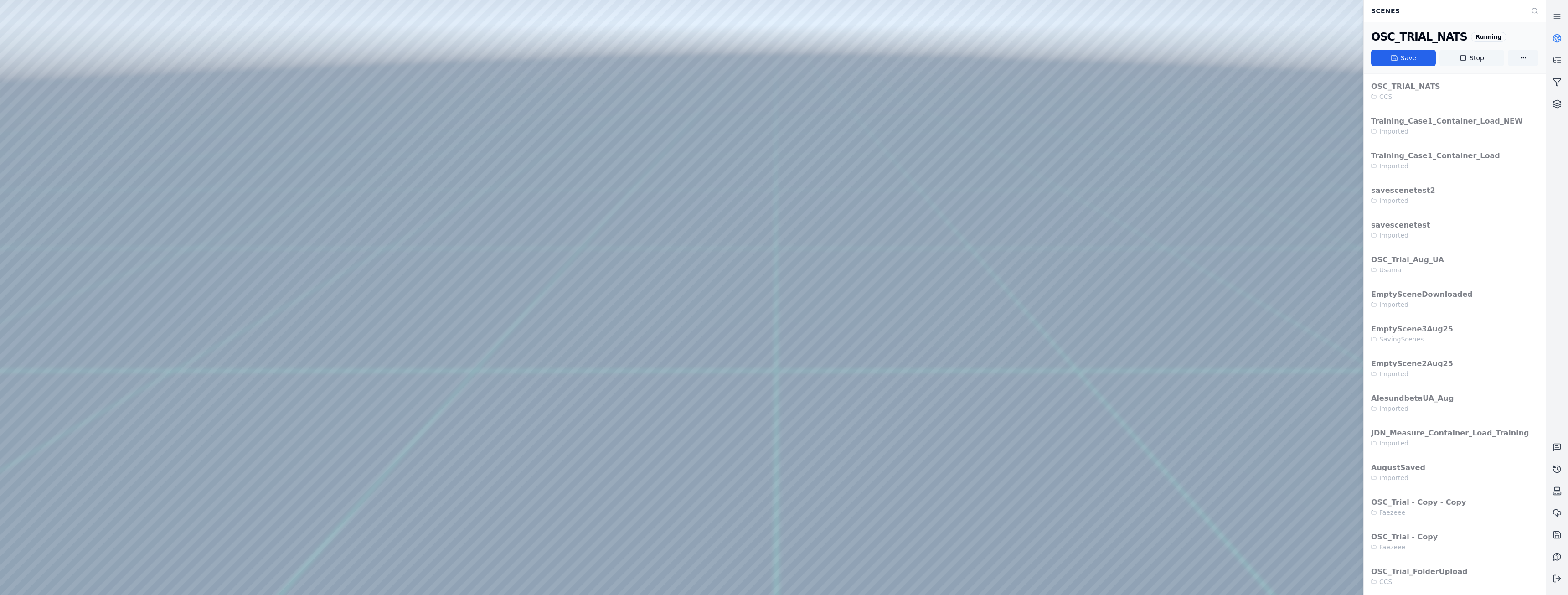
click at [1476, 59] on button "Stop" at bounding box center [1472, 58] width 65 height 16
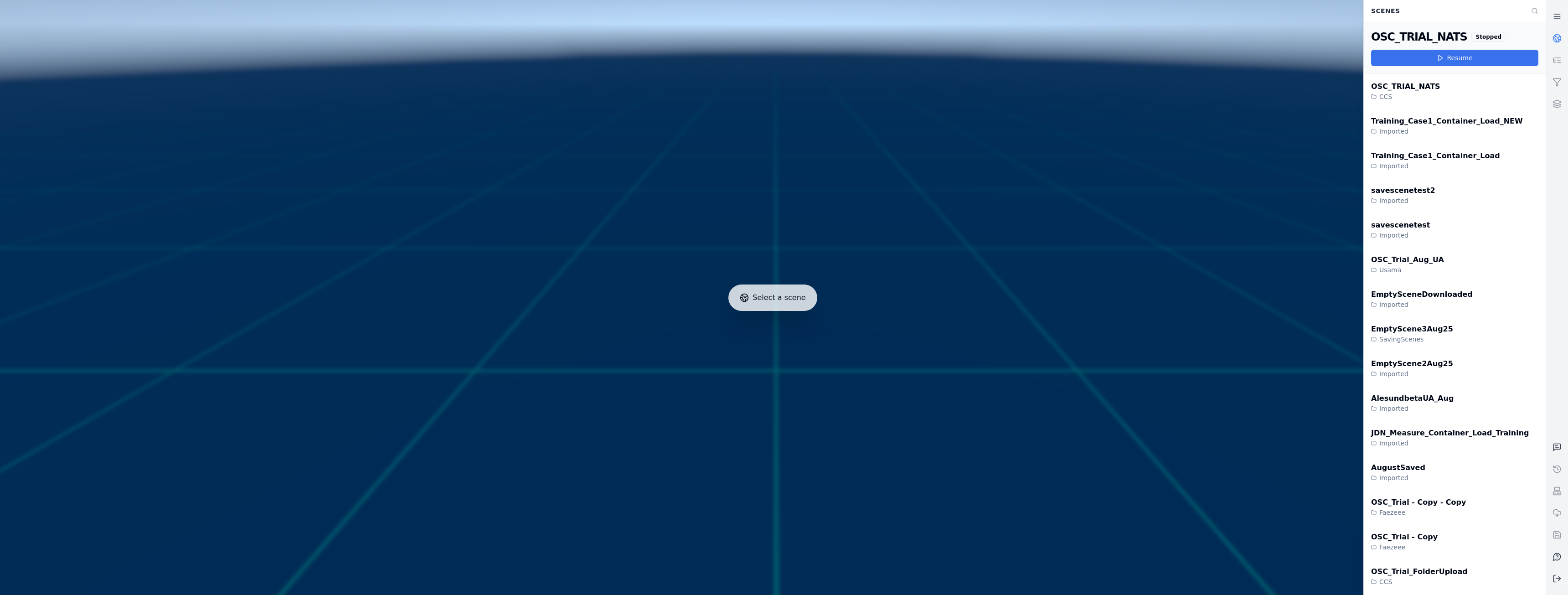
click at [1478, 56] on button "Resume" at bounding box center [1455, 58] width 167 height 16
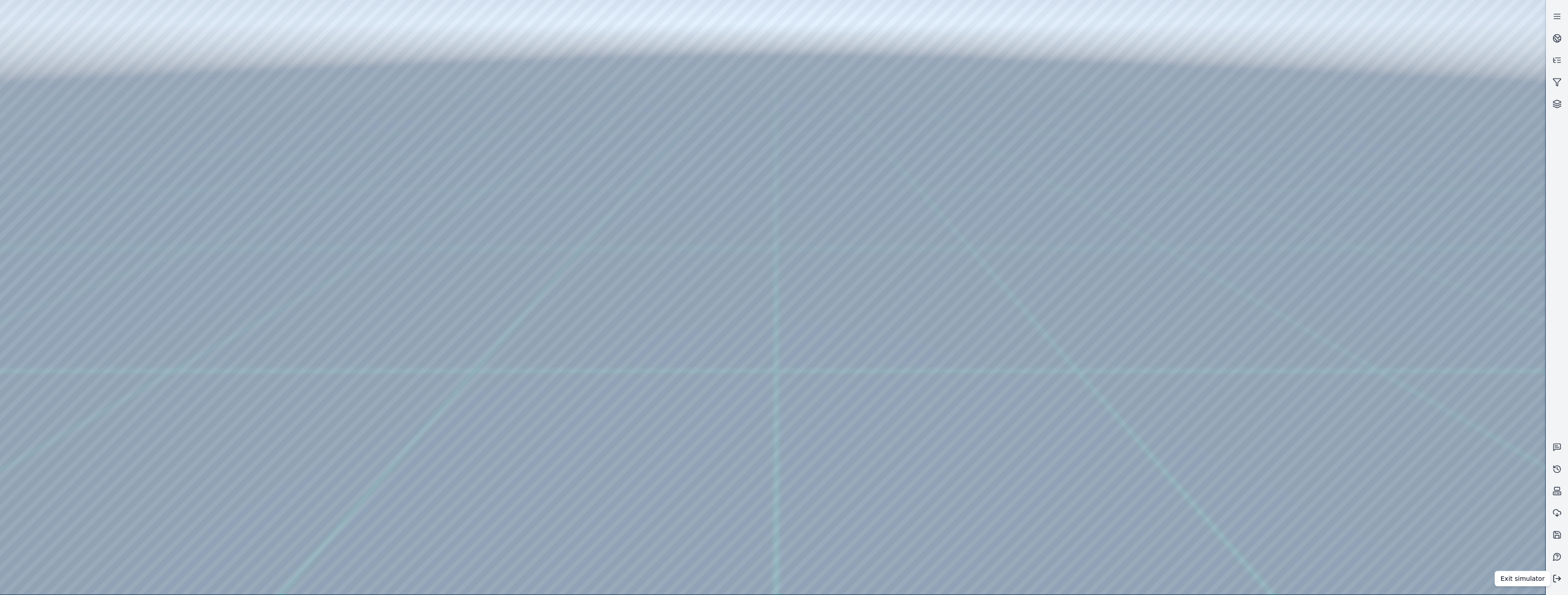
click at [1563, 578] on button at bounding box center [1557, 579] width 22 height 22
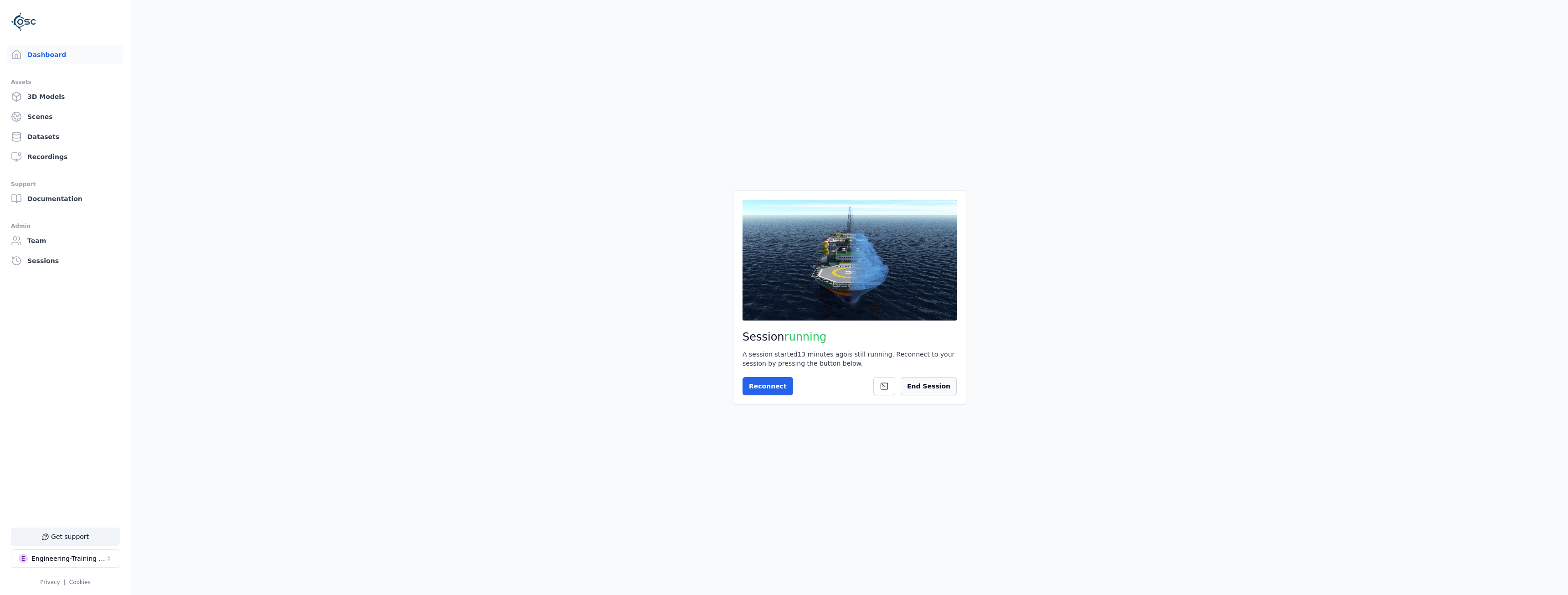
click at [942, 385] on button "End Session" at bounding box center [929, 386] width 56 height 18
click at [770, 384] on button "Start Session" at bounding box center [779, 386] width 72 height 18
click at [772, 382] on button "Connect" at bounding box center [763, 386] width 42 height 18
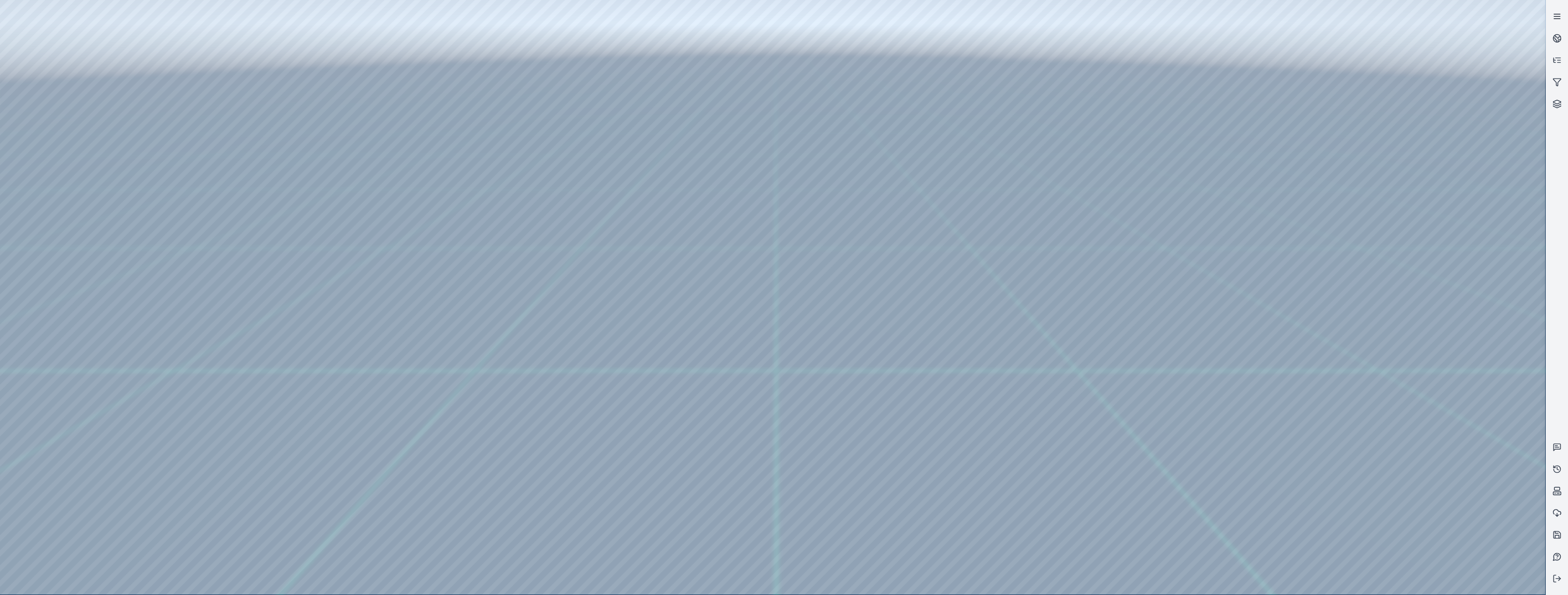
click at [1557, 16] on icon at bounding box center [1557, 16] width 9 height 9
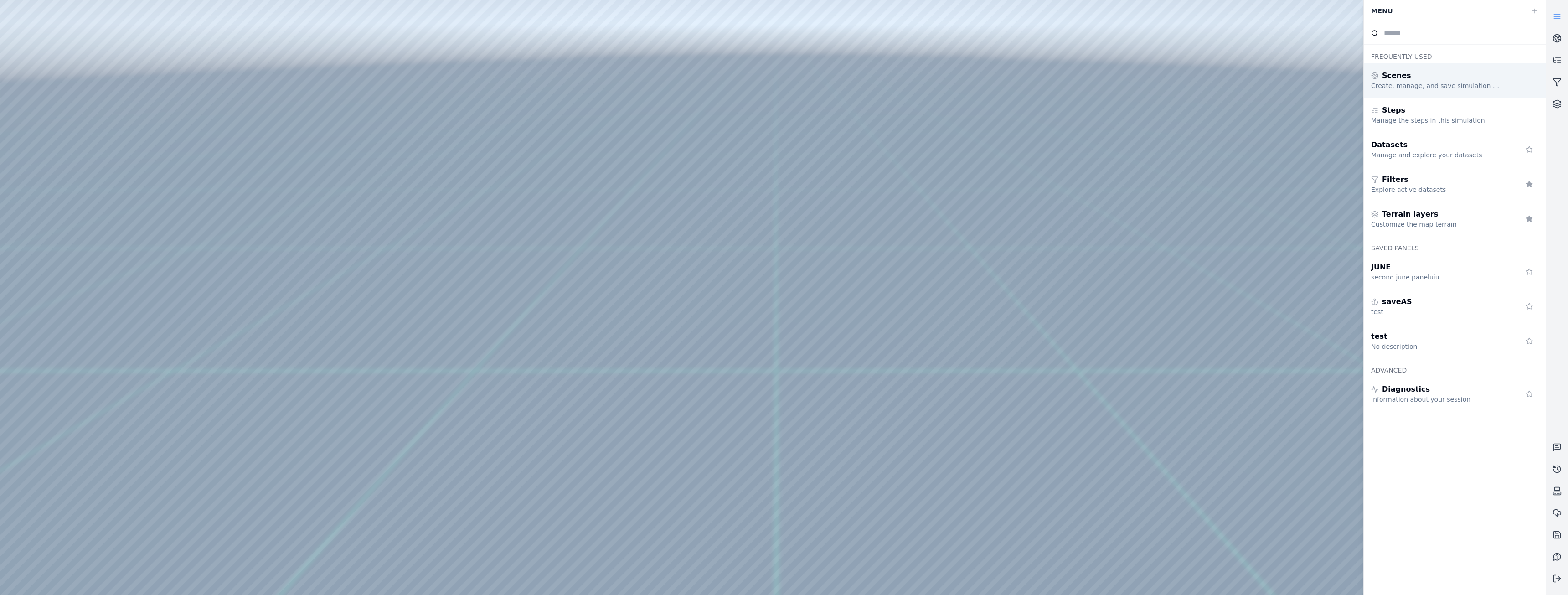
click at [1418, 81] on div "Scenes" at bounding box center [1437, 76] width 131 height 11
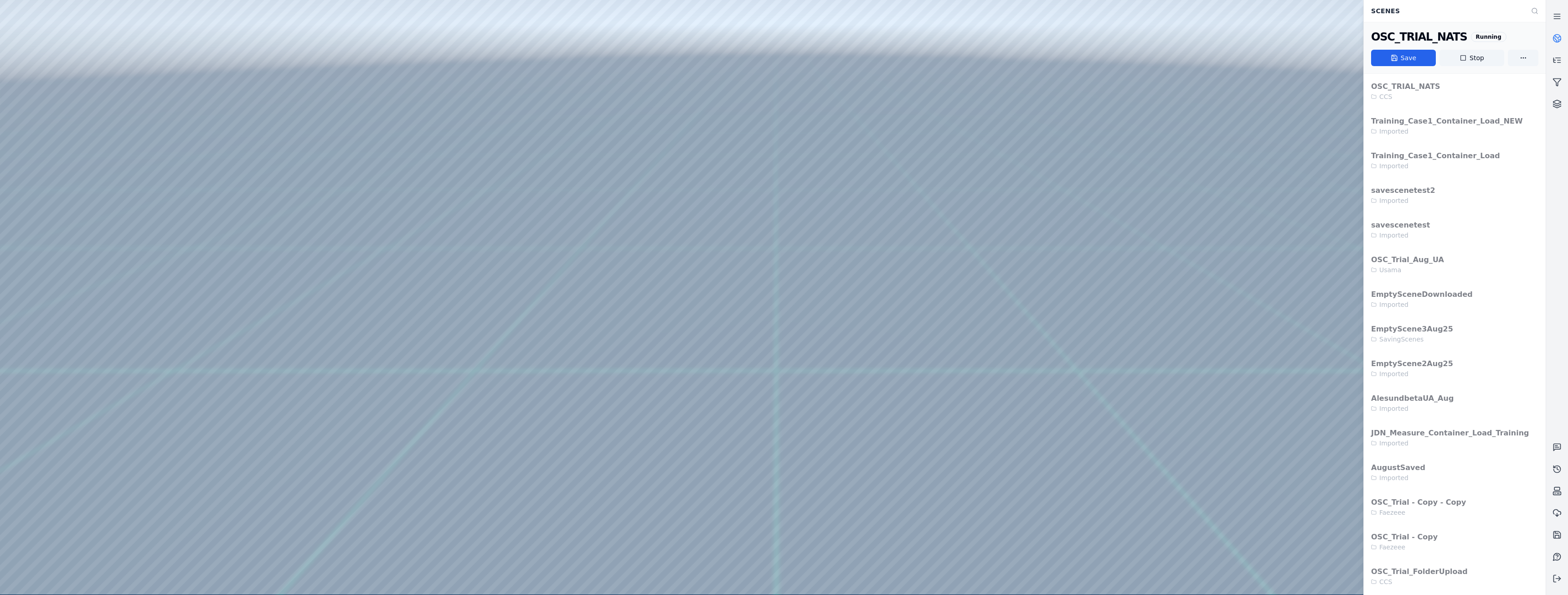
drag, startPoint x: 1473, startPoint y: 62, endPoint x: 828, endPoint y: 56, distance: 645.0
click at [1473, 62] on button "Stop" at bounding box center [1472, 58] width 65 height 16
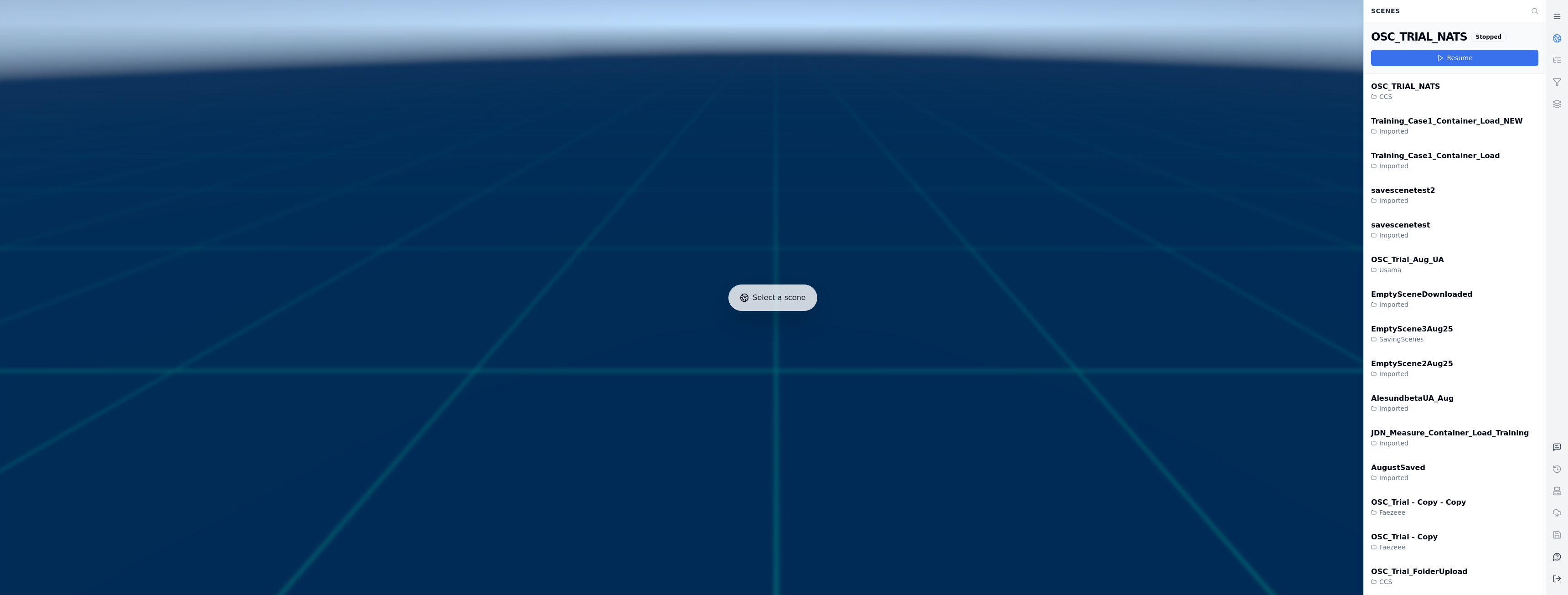
click at [1457, 60] on button "Resume" at bounding box center [1455, 58] width 167 height 16
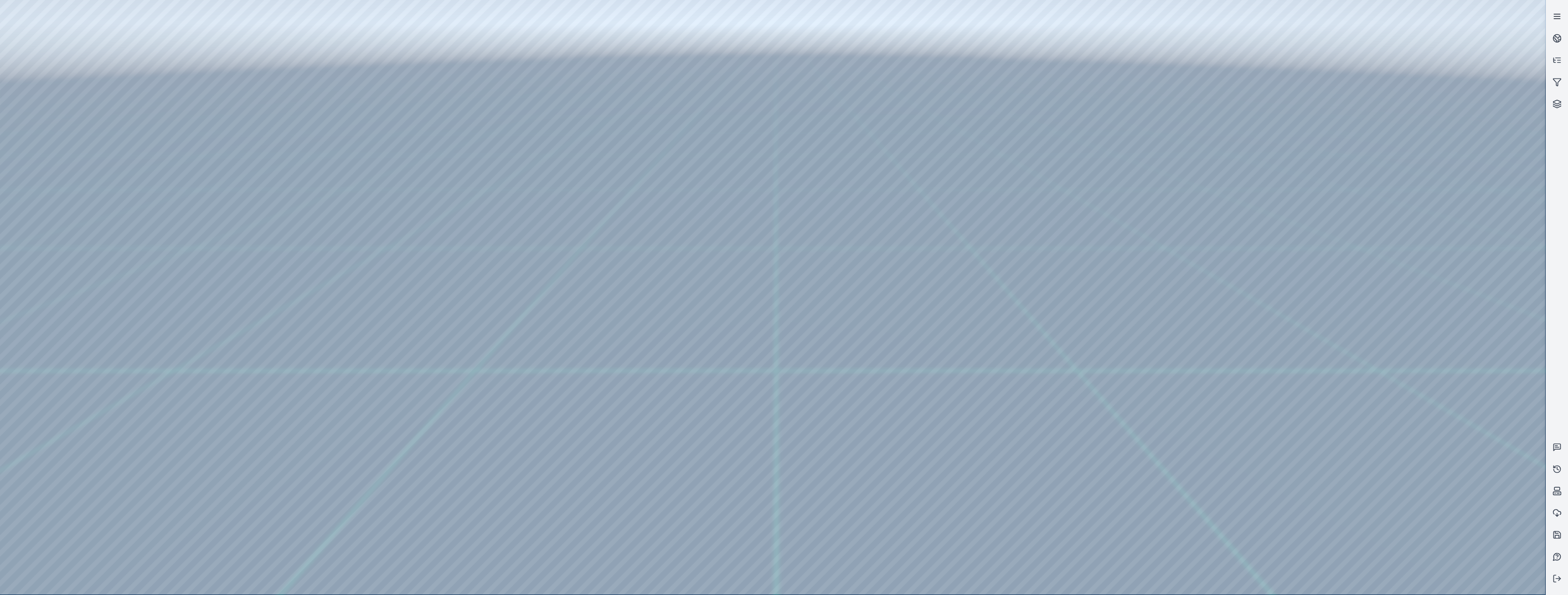
click at [1555, 13] on icon at bounding box center [1557, 16] width 9 height 9
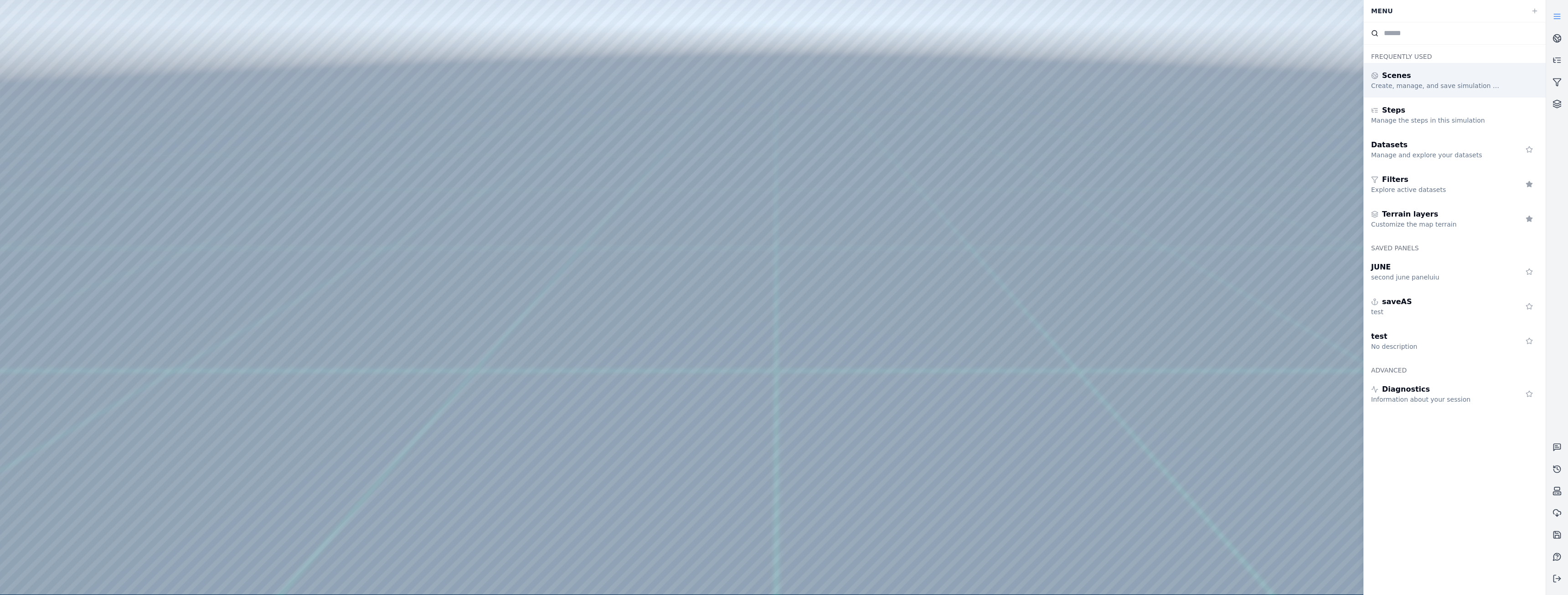
click at [1432, 79] on div "Scenes" at bounding box center [1437, 76] width 131 height 11
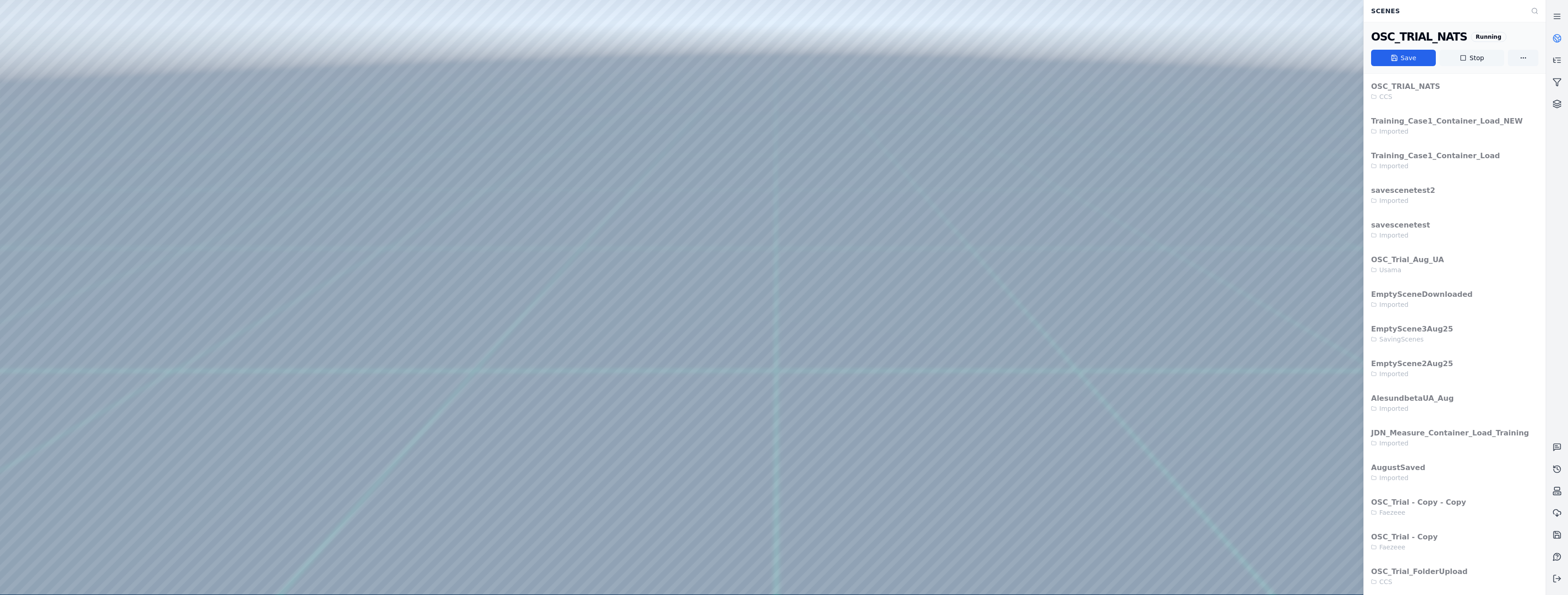
click at [1475, 55] on button "Stop" at bounding box center [1472, 58] width 65 height 16
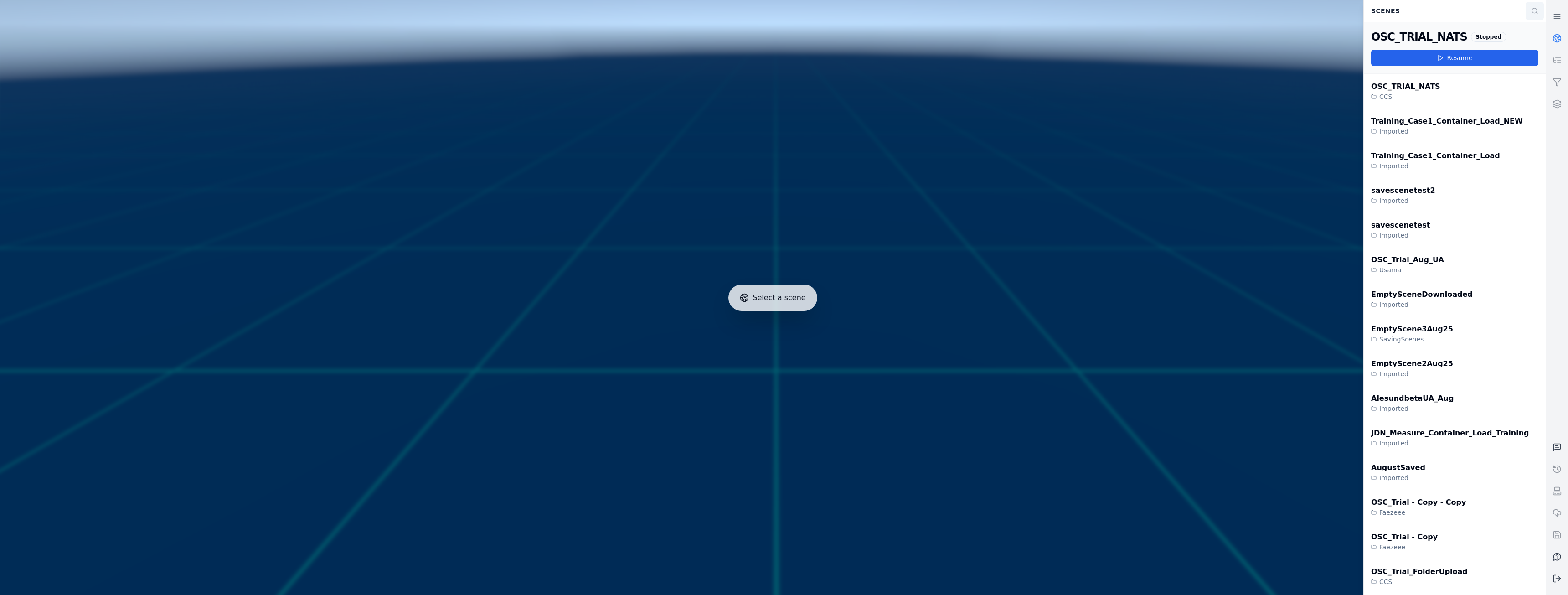
click at [1531, 11] on icon at bounding box center [1535, 11] width 7 height 7
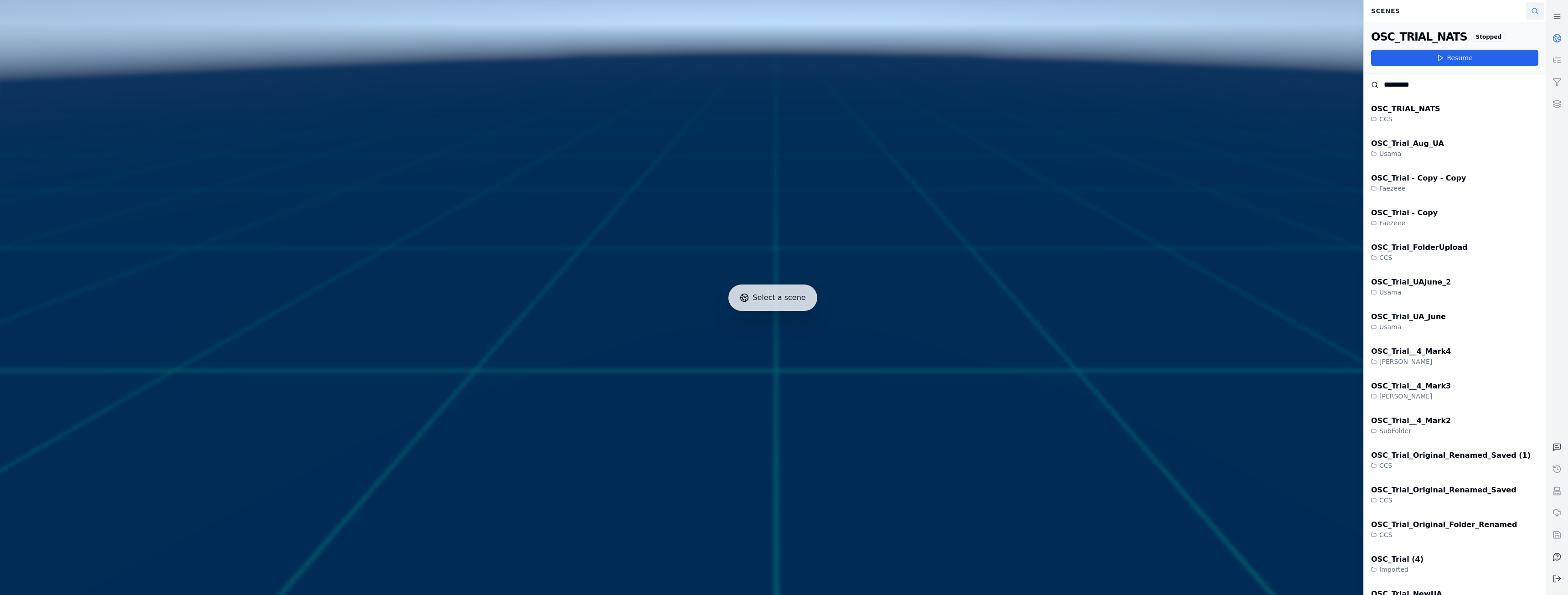
type input "*********"
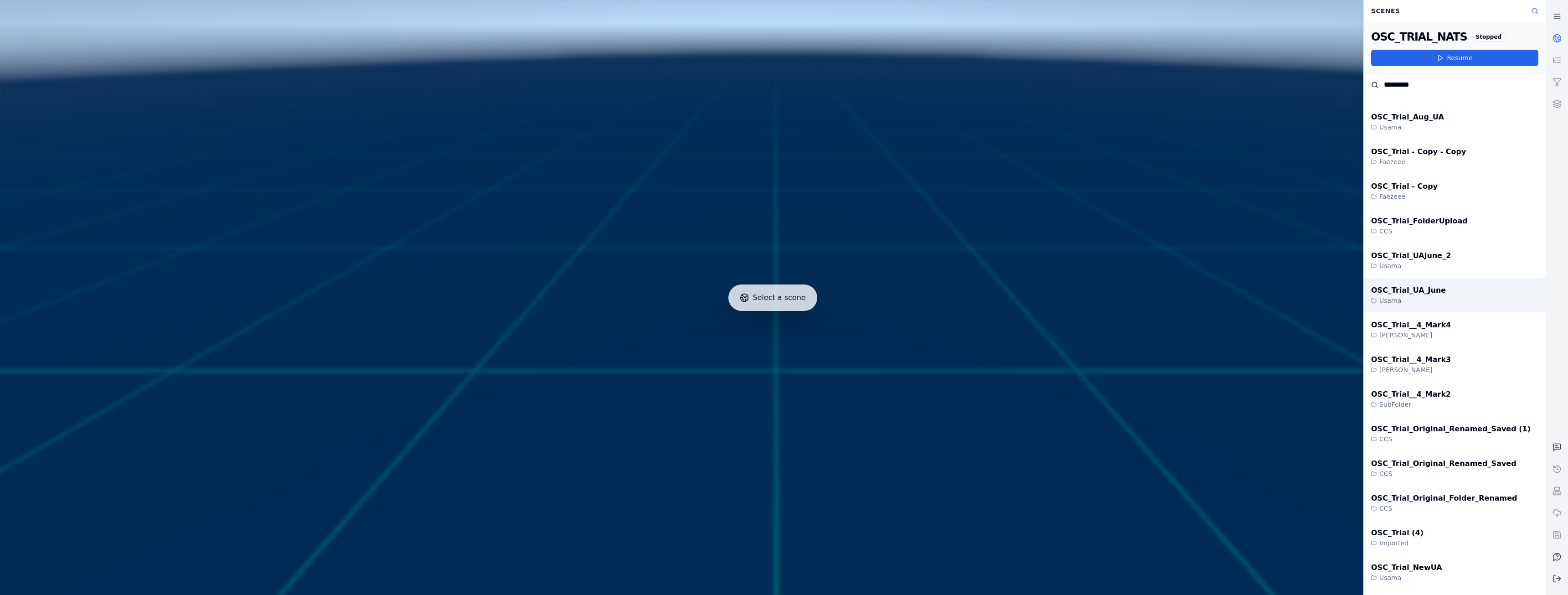
scroll to position [91, 0]
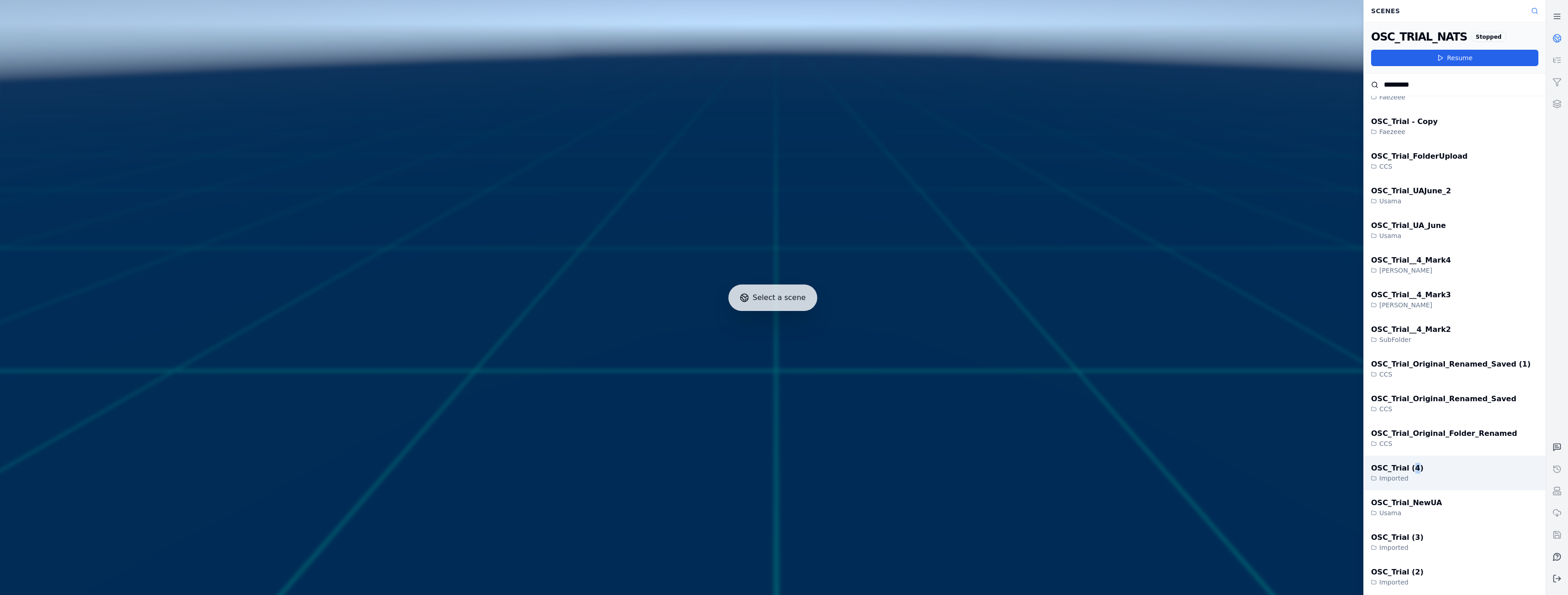
click at [1409, 469] on div "OSC_Trial (4)" at bounding box center [1398, 468] width 52 height 11
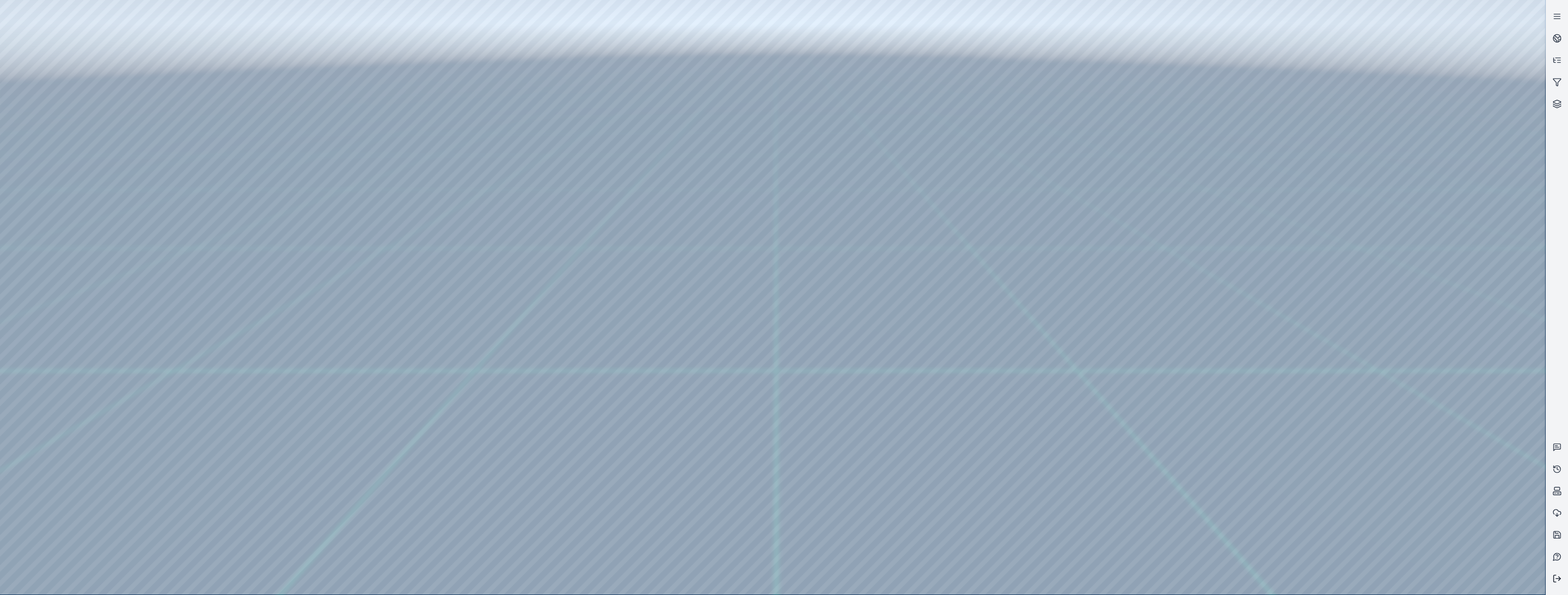
click at [1553, 579] on icon at bounding box center [1557, 579] width 9 height 9
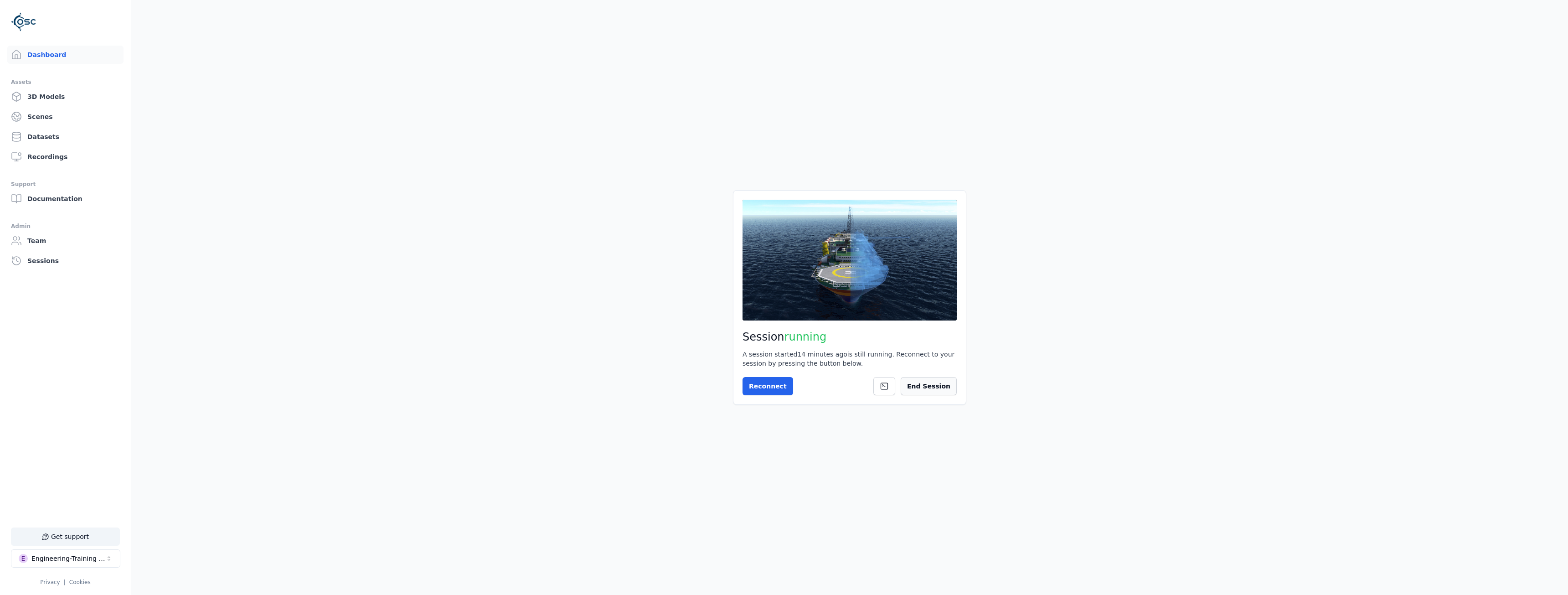
click at [937, 387] on button "End Session" at bounding box center [929, 386] width 56 height 18
click at [782, 381] on button "Start Session" at bounding box center [779, 386] width 72 height 18
click at [773, 380] on button "Connect" at bounding box center [763, 386] width 42 height 18
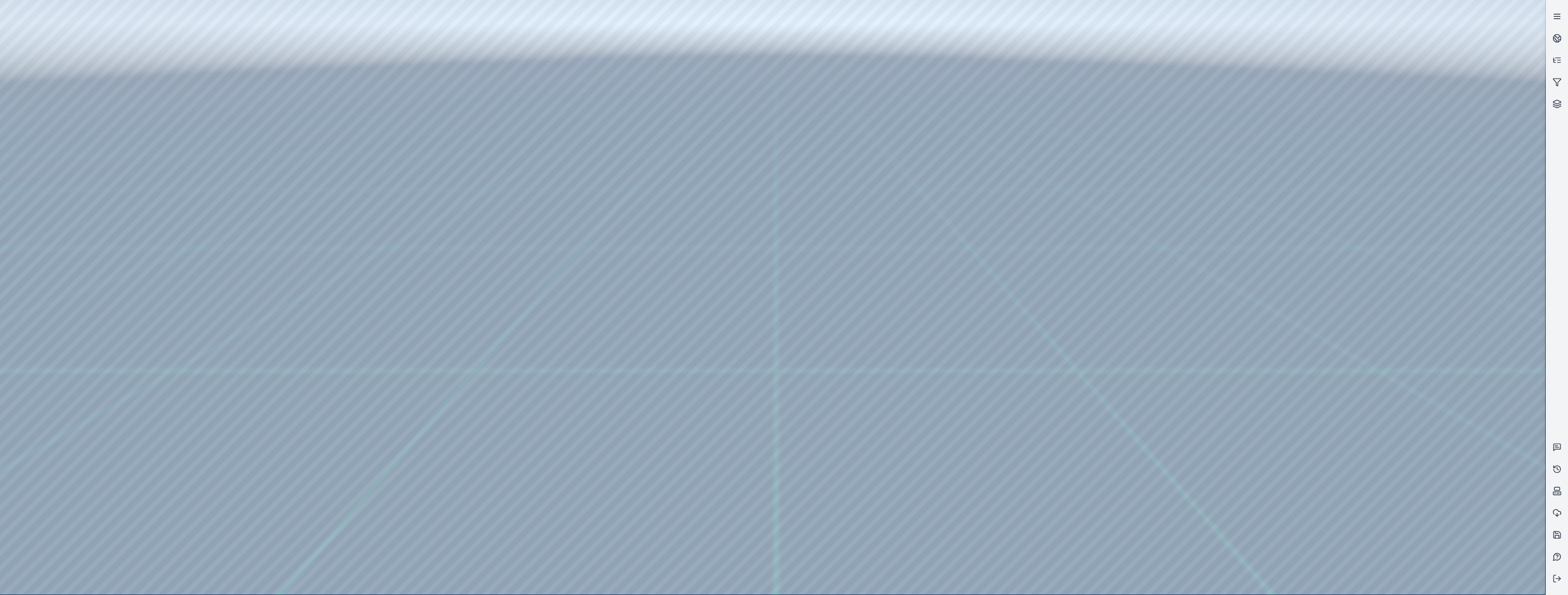
click at [1552, 13] on link at bounding box center [1557, 16] width 22 height 22
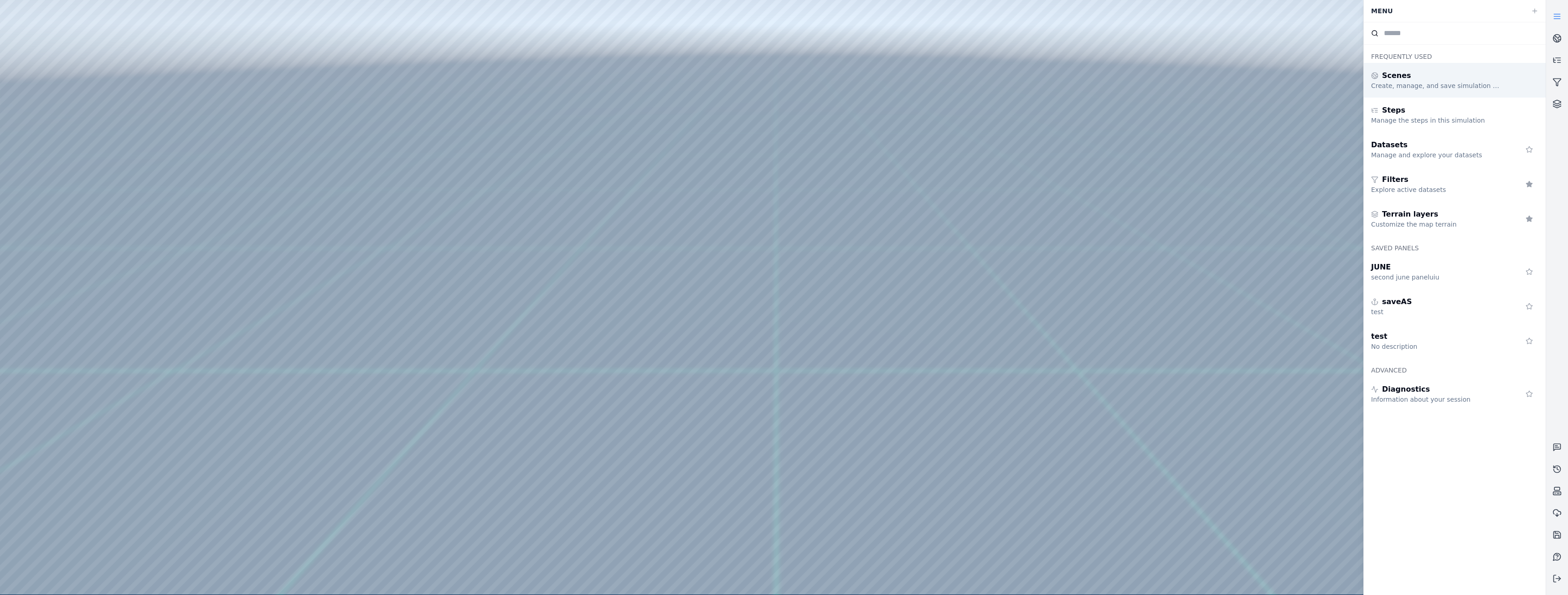
click at [1435, 80] on div "Scenes" at bounding box center [1437, 76] width 131 height 11
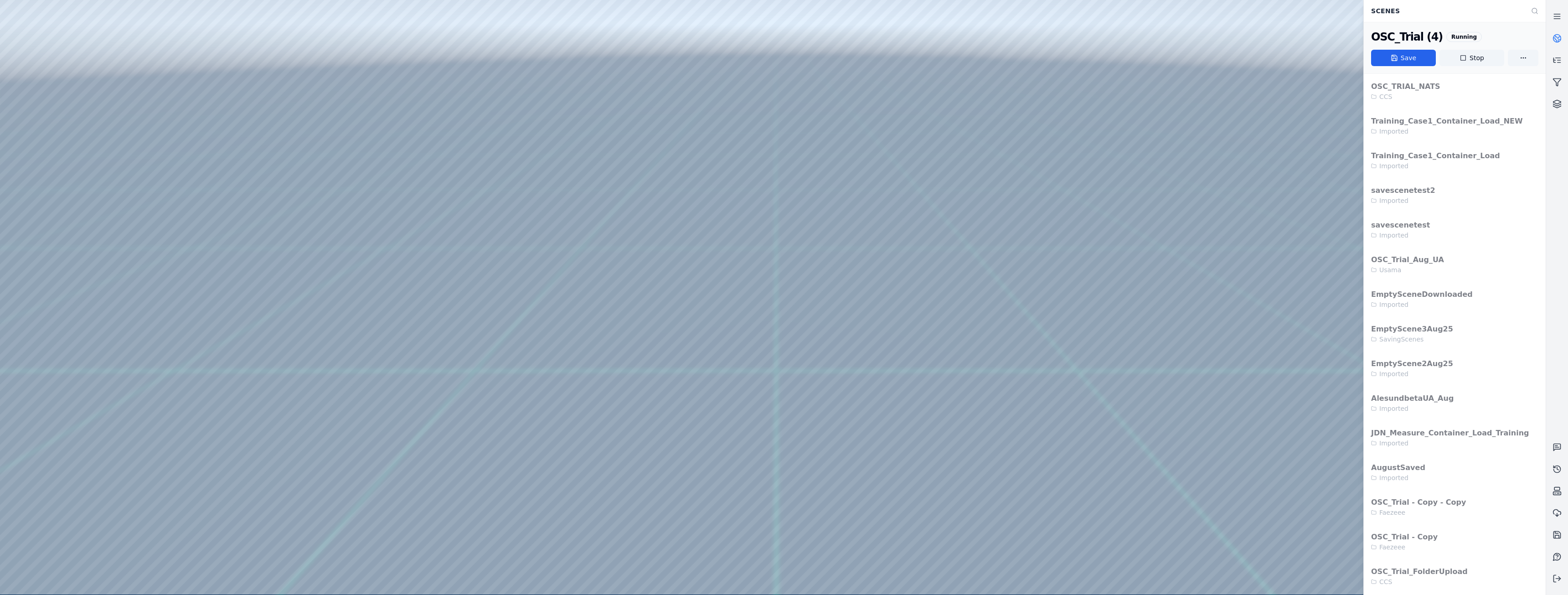
click at [1049, 179] on div at bounding box center [772, 297] width 1545 height 594
click at [63, 37] on div at bounding box center [772, 297] width 1545 height 594
click at [306, 88] on div at bounding box center [772, 297] width 1545 height 594
click at [6, 38] on div at bounding box center [772, 297] width 1545 height 594
click at [7, 21] on div at bounding box center [772, 297] width 1545 height 594
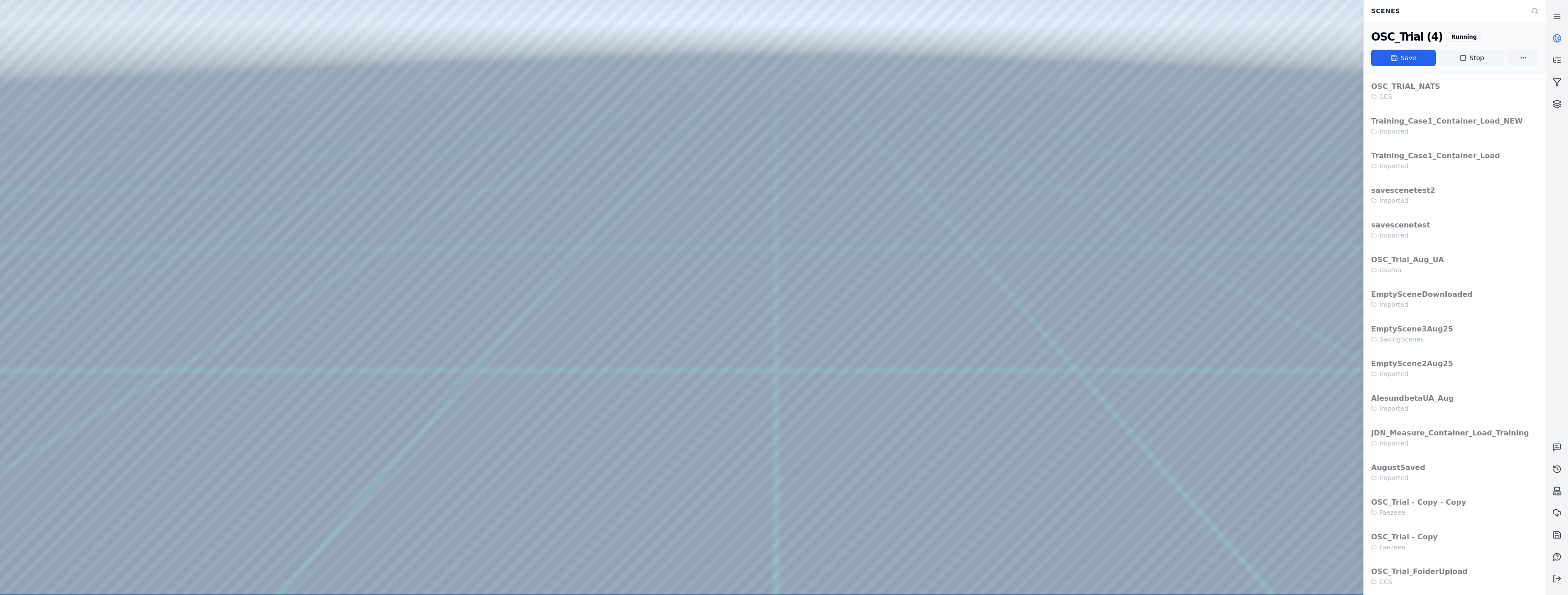
click at [1472, 59] on button "Stop" at bounding box center [1472, 58] width 65 height 16
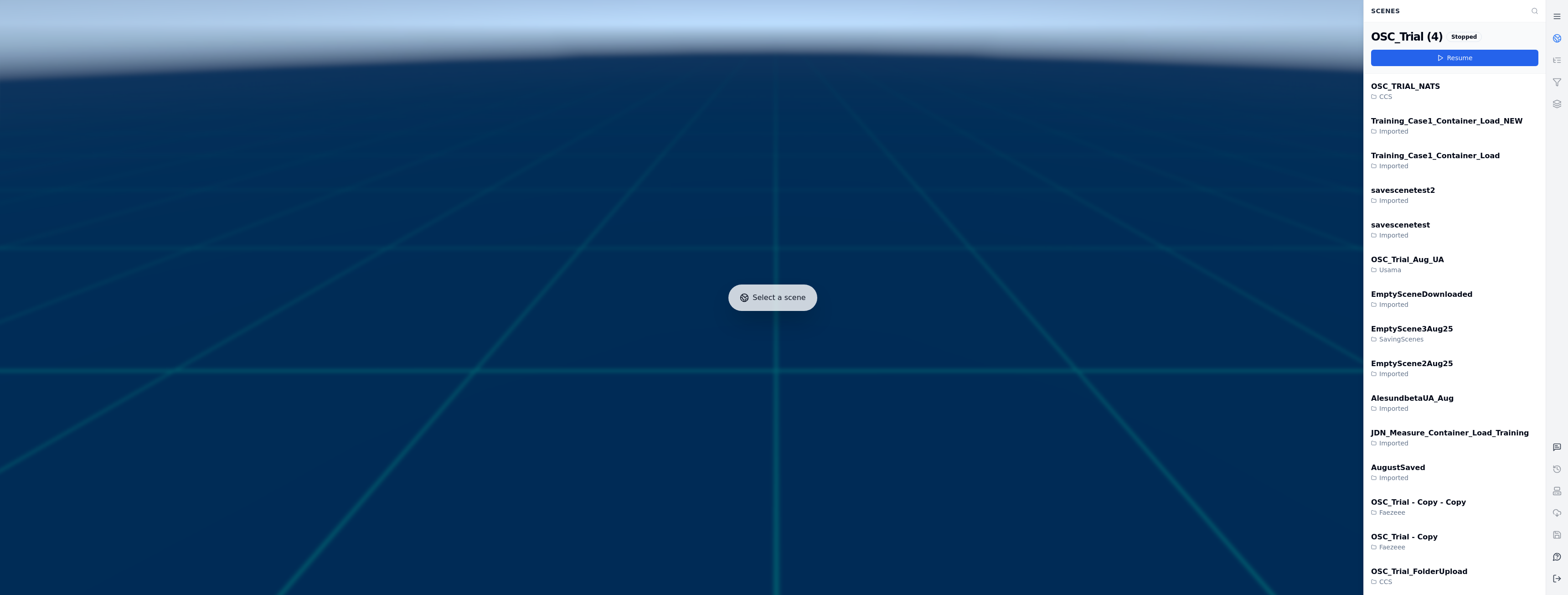
click at [943, 214] on div at bounding box center [772, 297] width 1553 height 602
click at [1031, 242] on div at bounding box center [772, 297] width 1553 height 602
click at [1463, 57] on button "Resume" at bounding box center [1455, 58] width 167 height 16
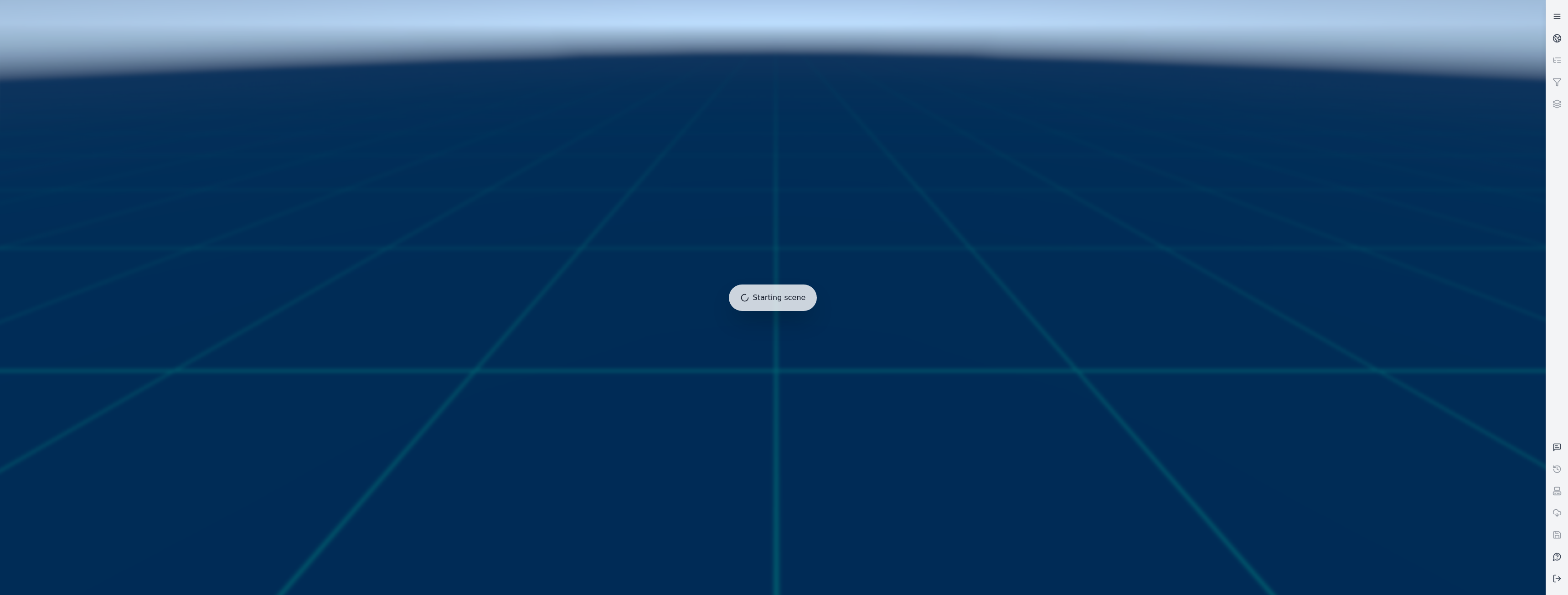
click at [1555, 13] on icon at bounding box center [1557, 16] width 9 height 9
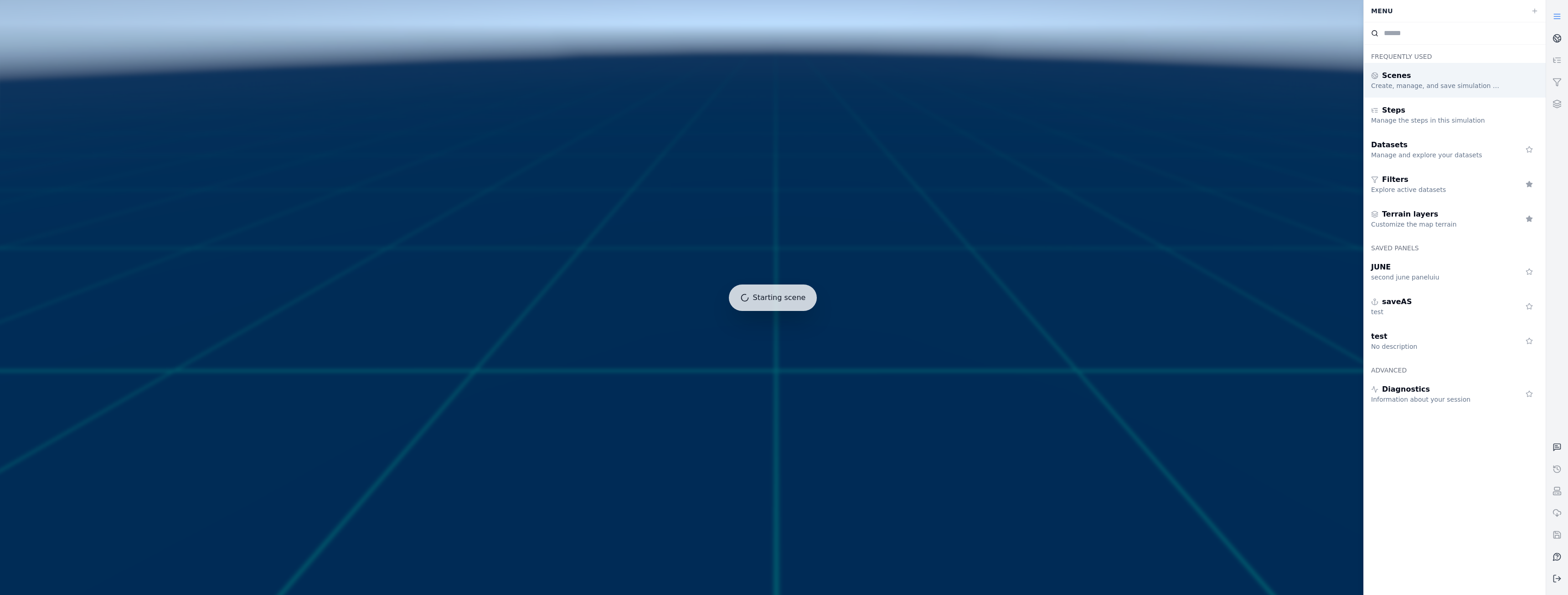
click at [1409, 79] on div "Scenes" at bounding box center [1437, 76] width 131 height 11
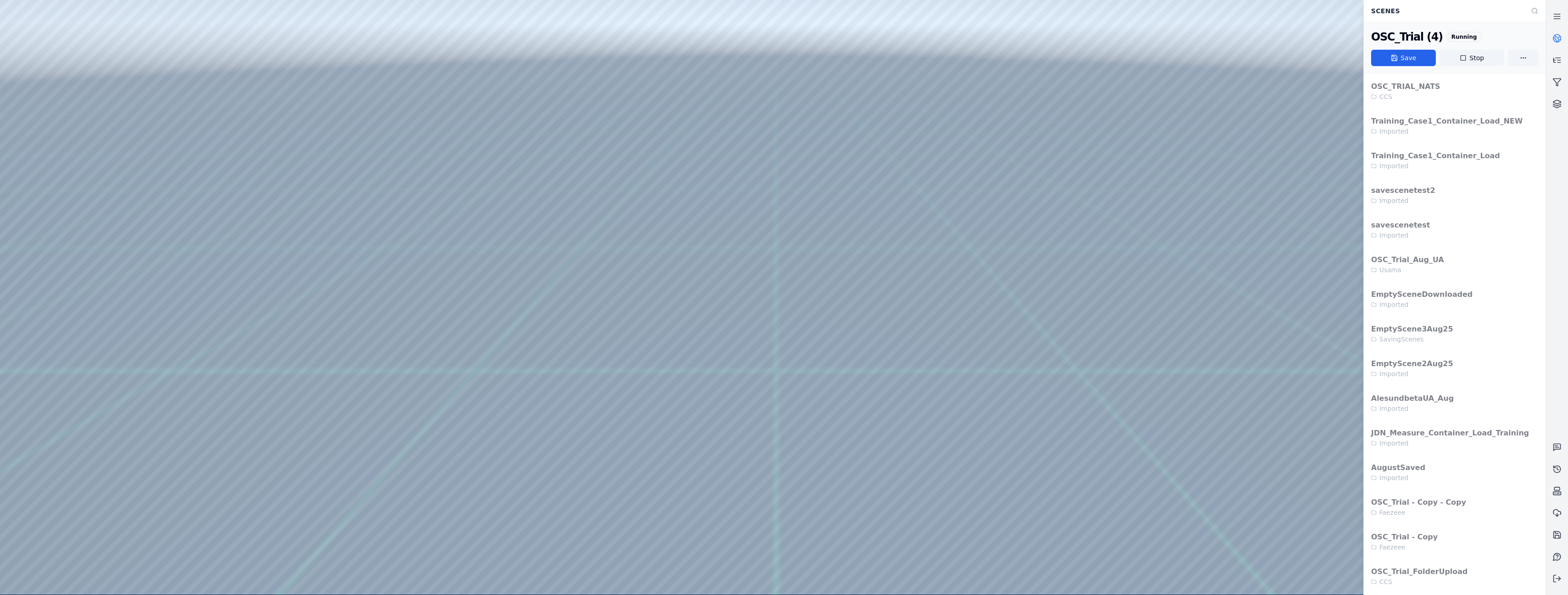
click at [9, 21] on div at bounding box center [772, 297] width 1545 height 594
drag, startPoint x: 1480, startPoint y: 60, endPoint x: 830, endPoint y: 52, distance: 650.0
click at [1480, 57] on button "Stop" at bounding box center [1472, 58] width 65 height 16
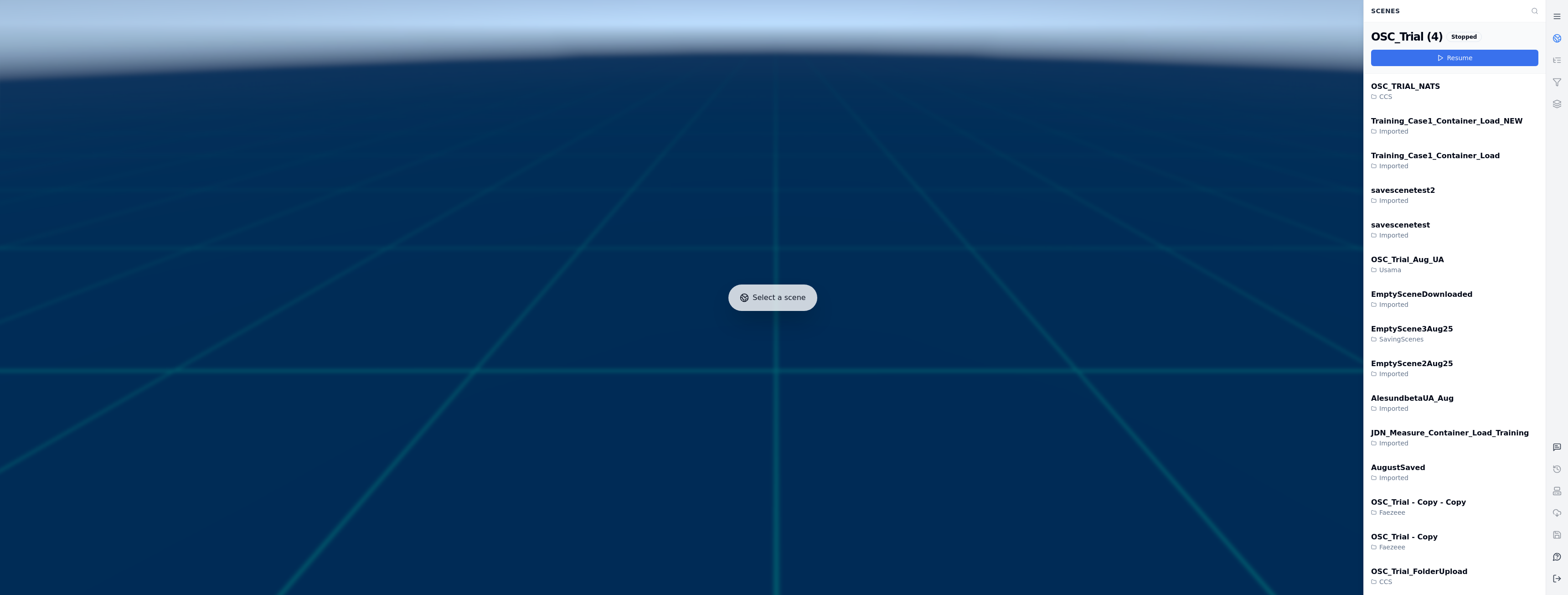
click at [1477, 60] on button "Resume" at bounding box center [1455, 58] width 167 height 16
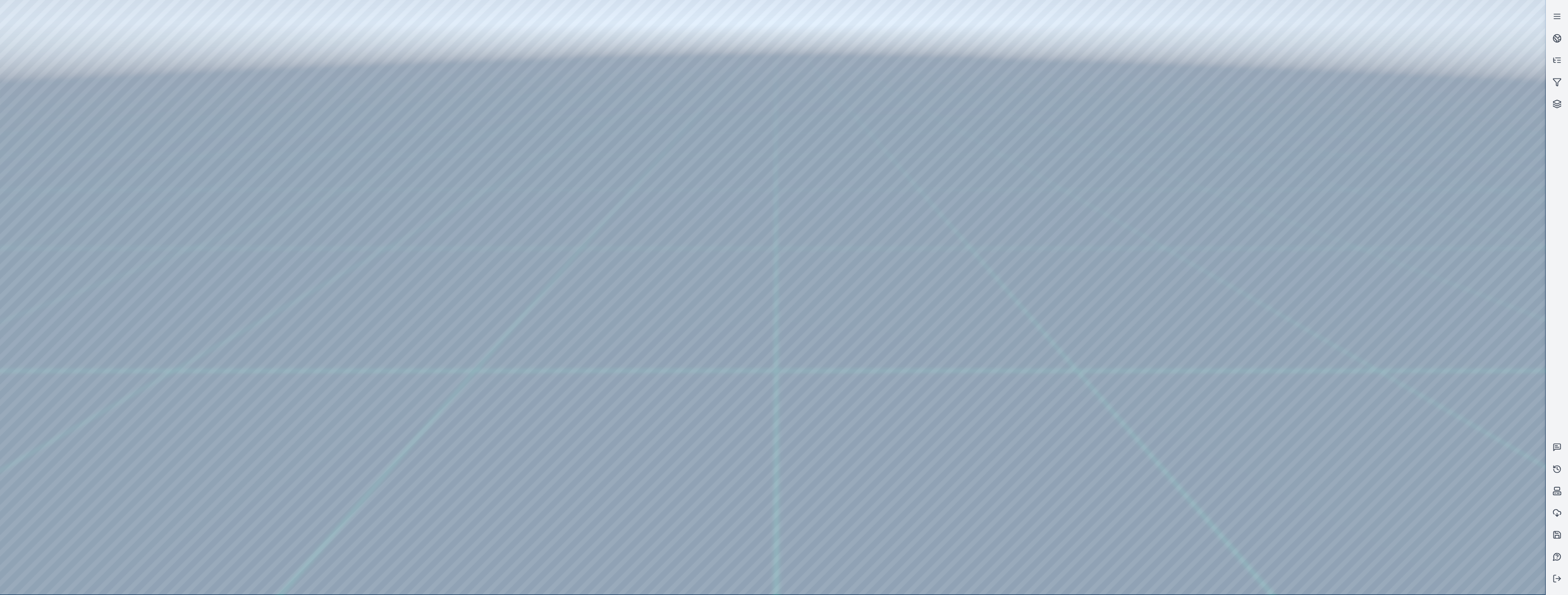
click at [357, 230] on div at bounding box center [772, 297] width 1545 height 594
